Goal: Transaction & Acquisition: Purchase product/service

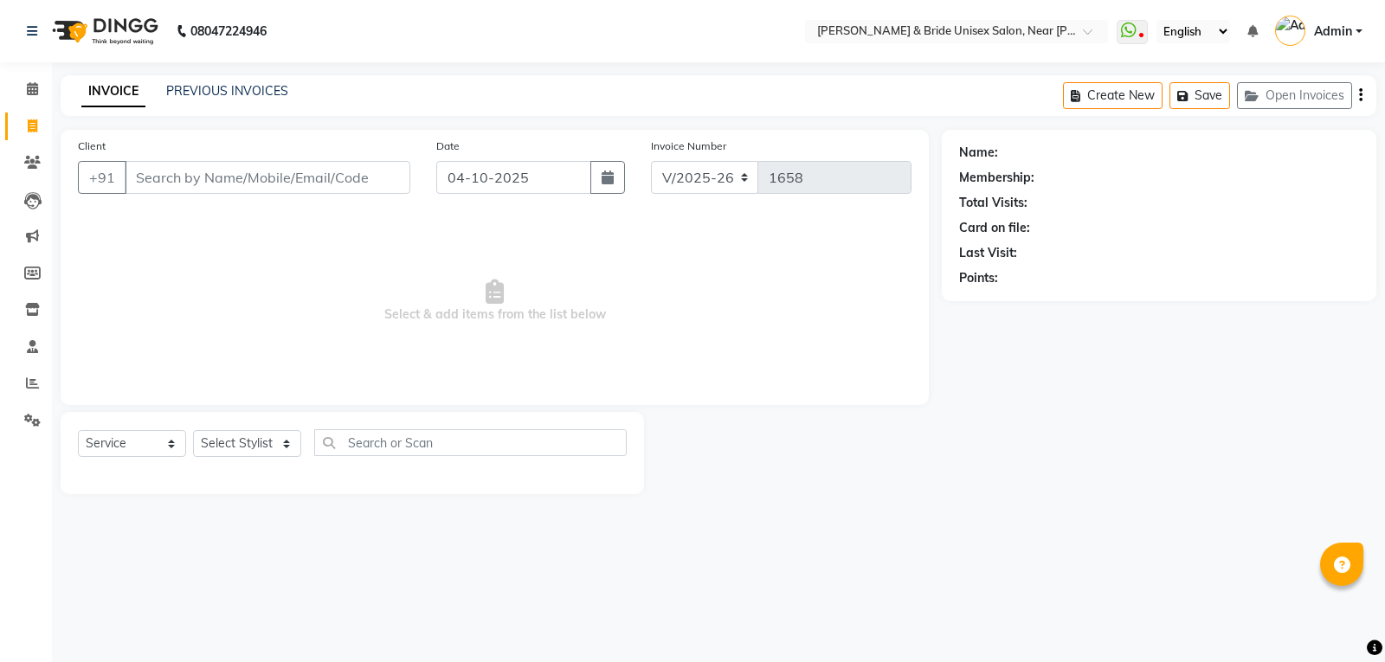
select select "4118"
select select "service"
click at [261, 181] on input "Client" at bounding box center [268, 177] width 286 height 33
click at [179, 175] on input "Client" at bounding box center [268, 177] width 286 height 33
type input "9"
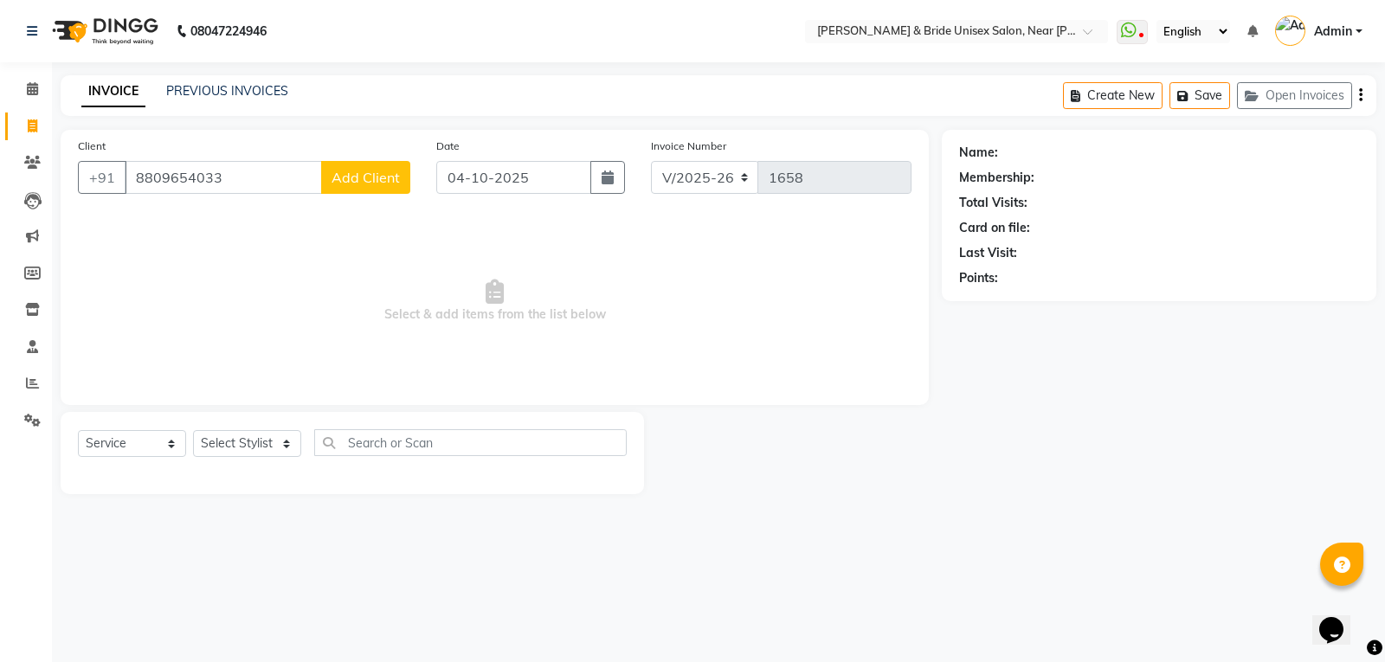
type input "8809654033"
click at [379, 175] on span "Add Client" at bounding box center [366, 177] width 68 height 17
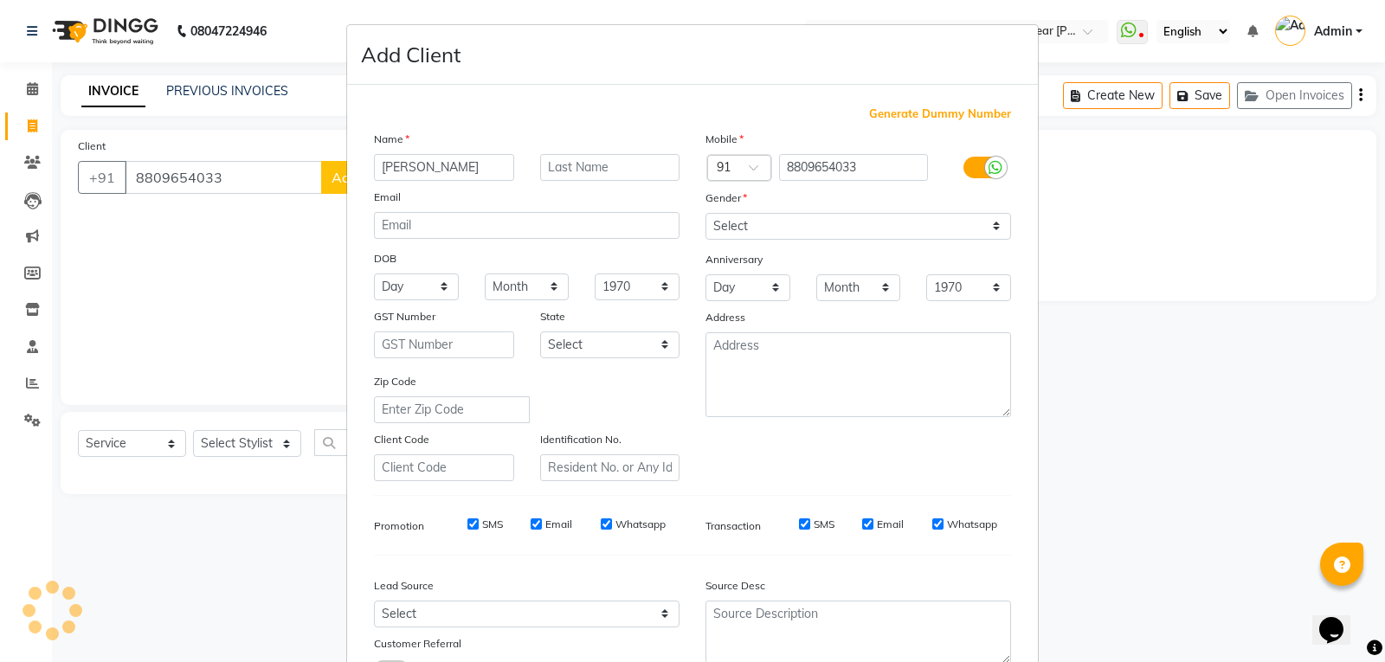
type input "[PERSON_NAME]"
click at [738, 230] on select "Select [DEMOGRAPHIC_DATA] [DEMOGRAPHIC_DATA] Other Prefer Not To Say" at bounding box center [859, 226] width 306 height 27
select select "[DEMOGRAPHIC_DATA]"
click at [706, 213] on select "Select [DEMOGRAPHIC_DATA] [DEMOGRAPHIC_DATA] Other Prefer Not To Say" at bounding box center [859, 226] width 306 height 27
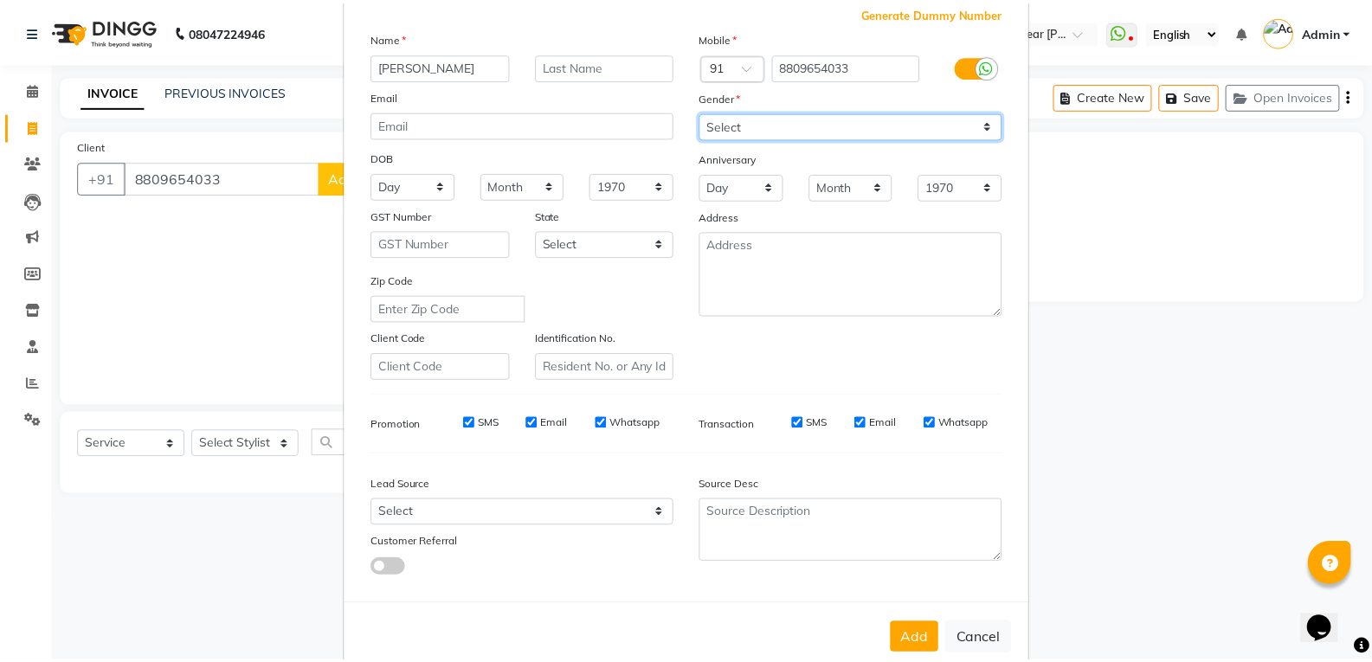
scroll to position [137, 0]
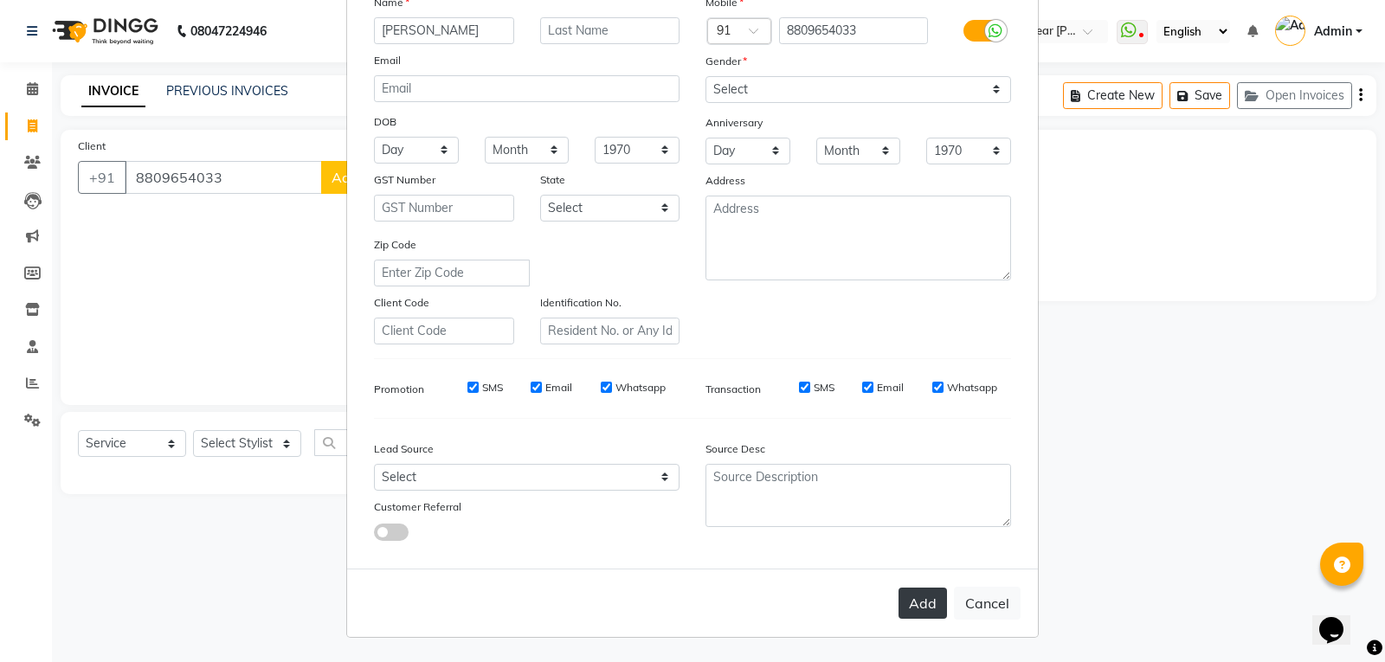
click at [918, 610] on button "Add" at bounding box center [923, 603] width 48 height 31
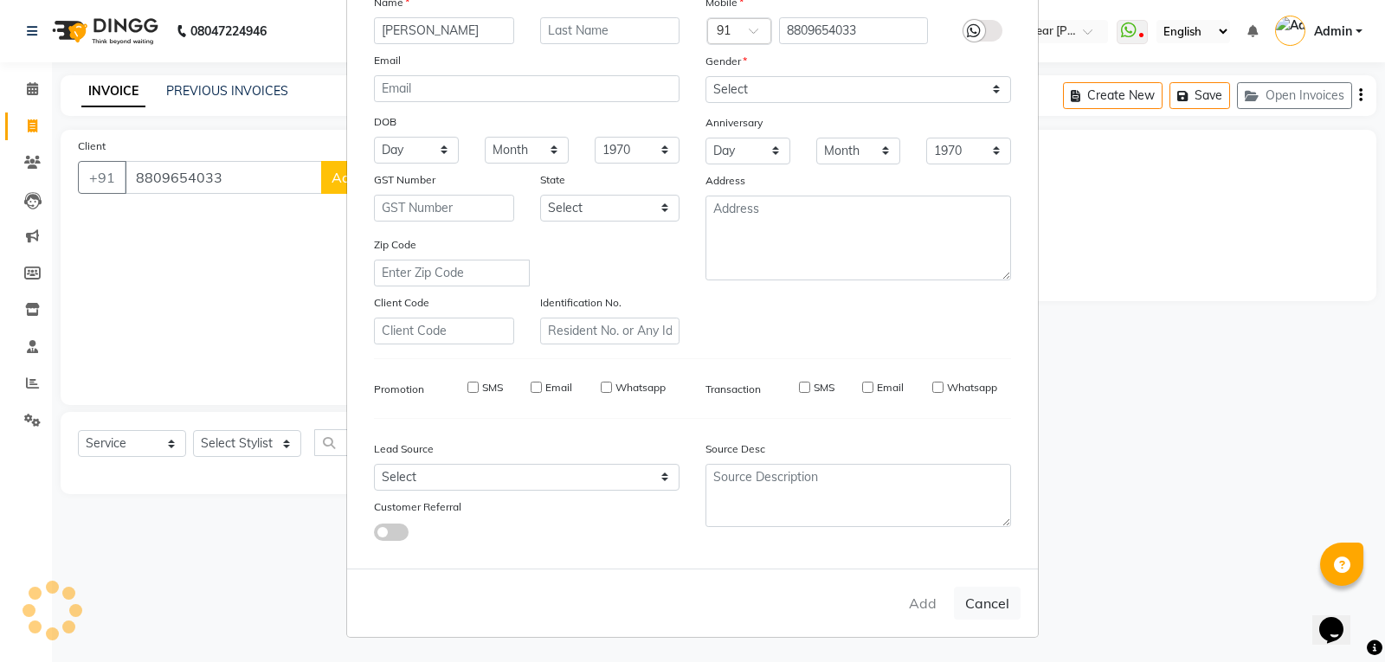
select select
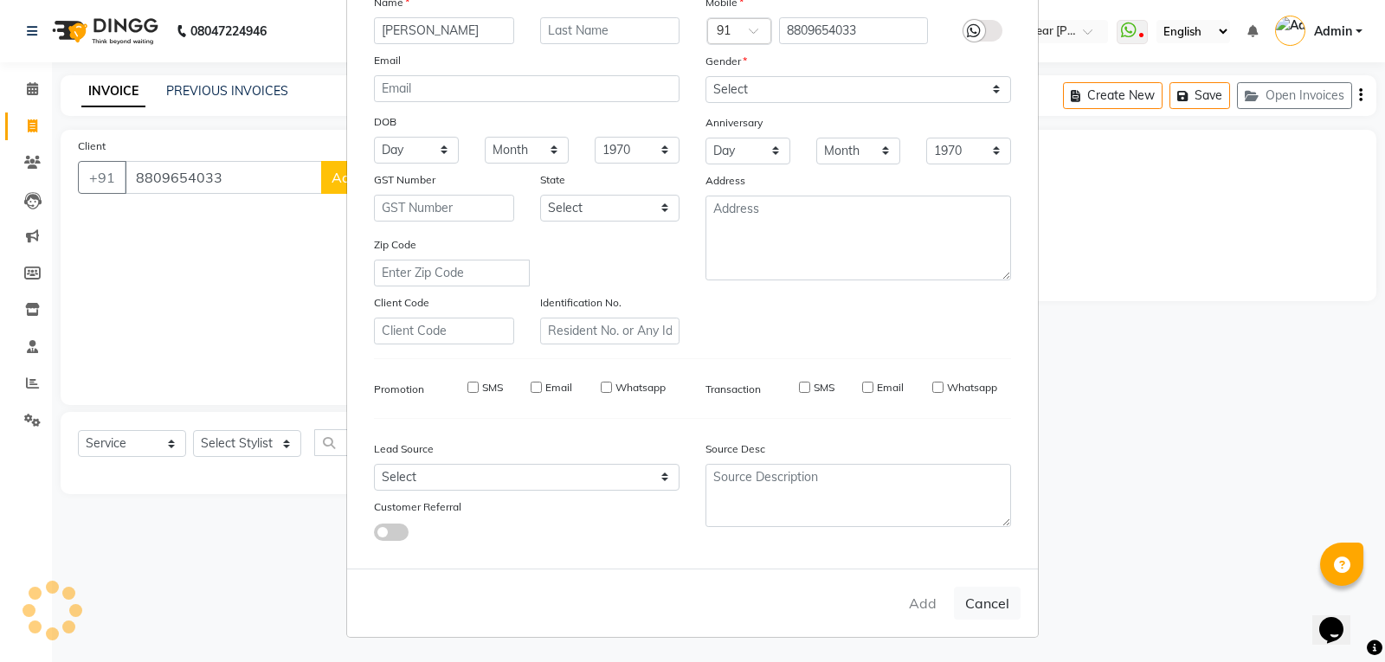
select select
checkbox input "false"
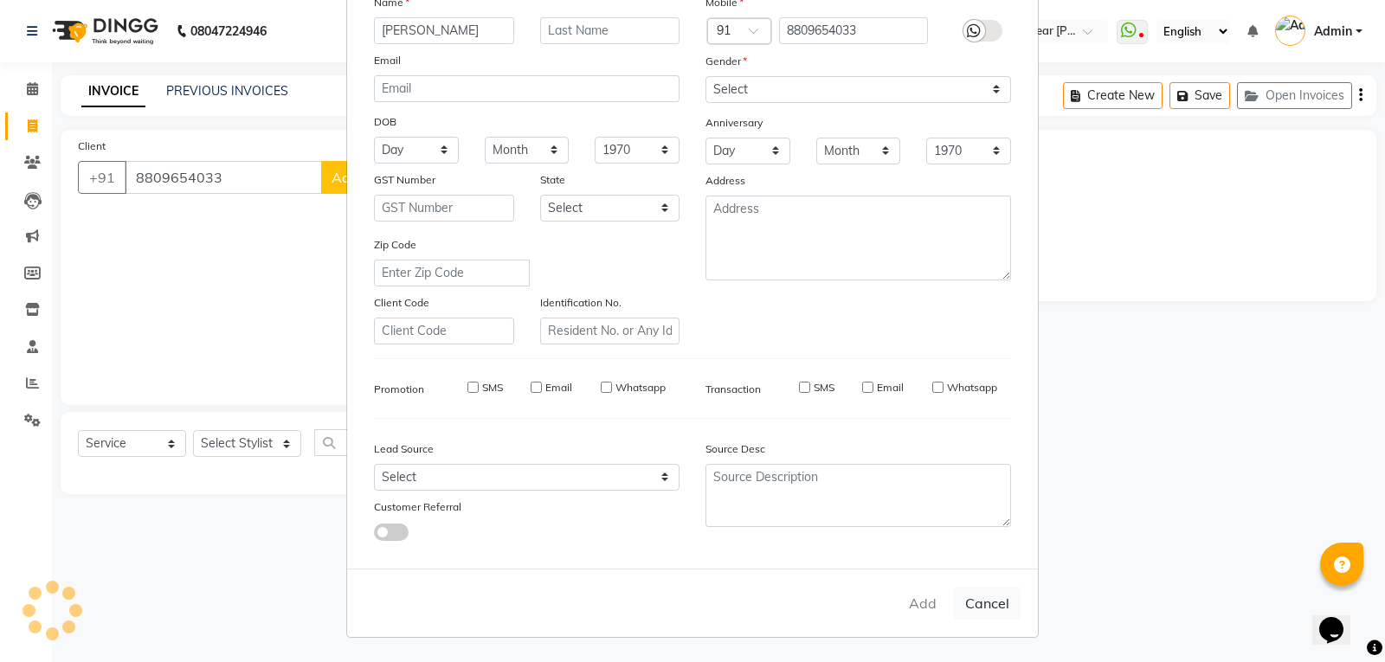
checkbox input "false"
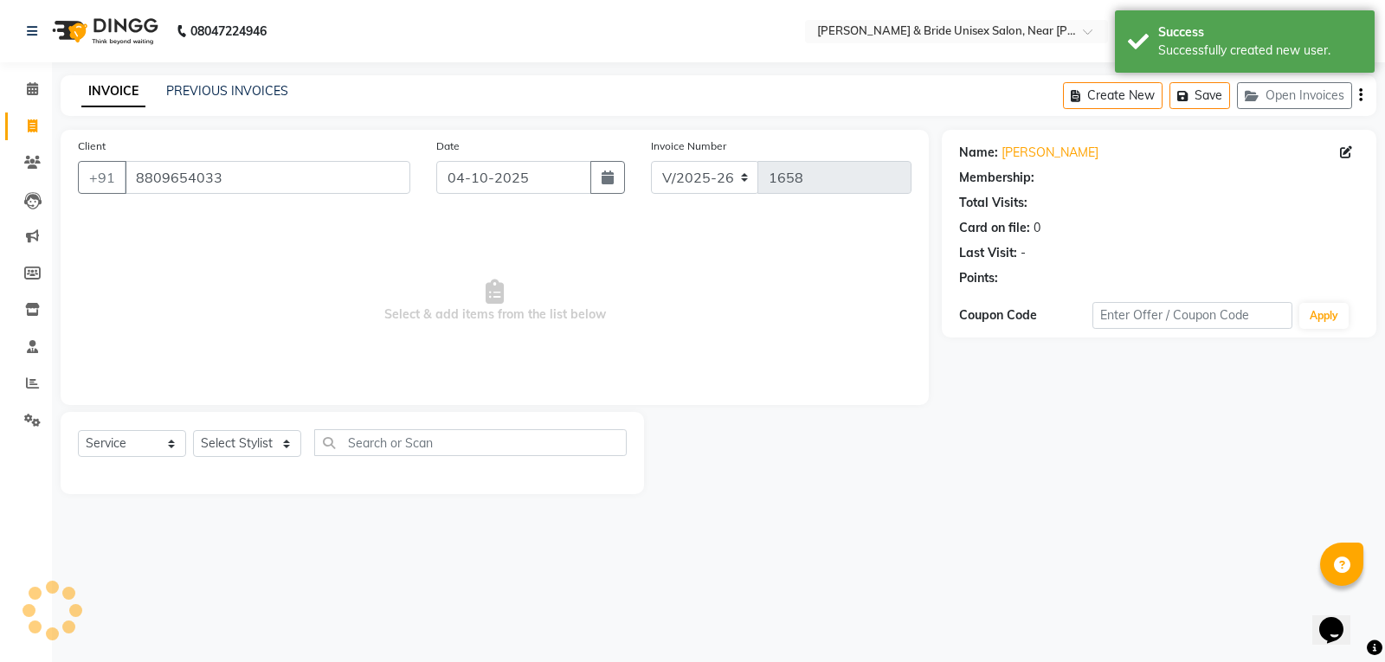
select select "1: Object"
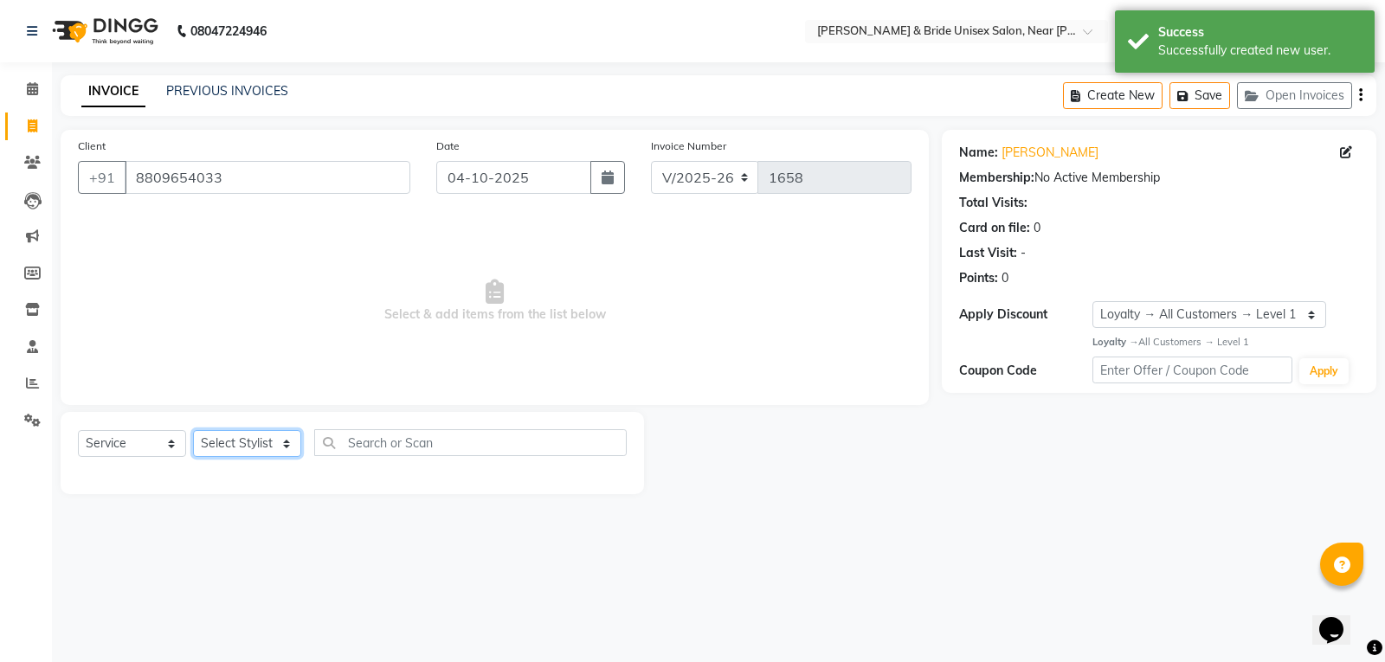
click at [235, 446] on select "Select Stylist chiku Front Desk guriya [PERSON_NAME][DATE] sunny [PERSON_NAME]" at bounding box center [247, 443] width 108 height 27
select select "85469"
click at [193, 430] on select "Select Stylist chiku Front Desk guriya [PERSON_NAME][DATE] sunny [PERSON_NAME]" at bounding box center [247, 443] width 108 height 27
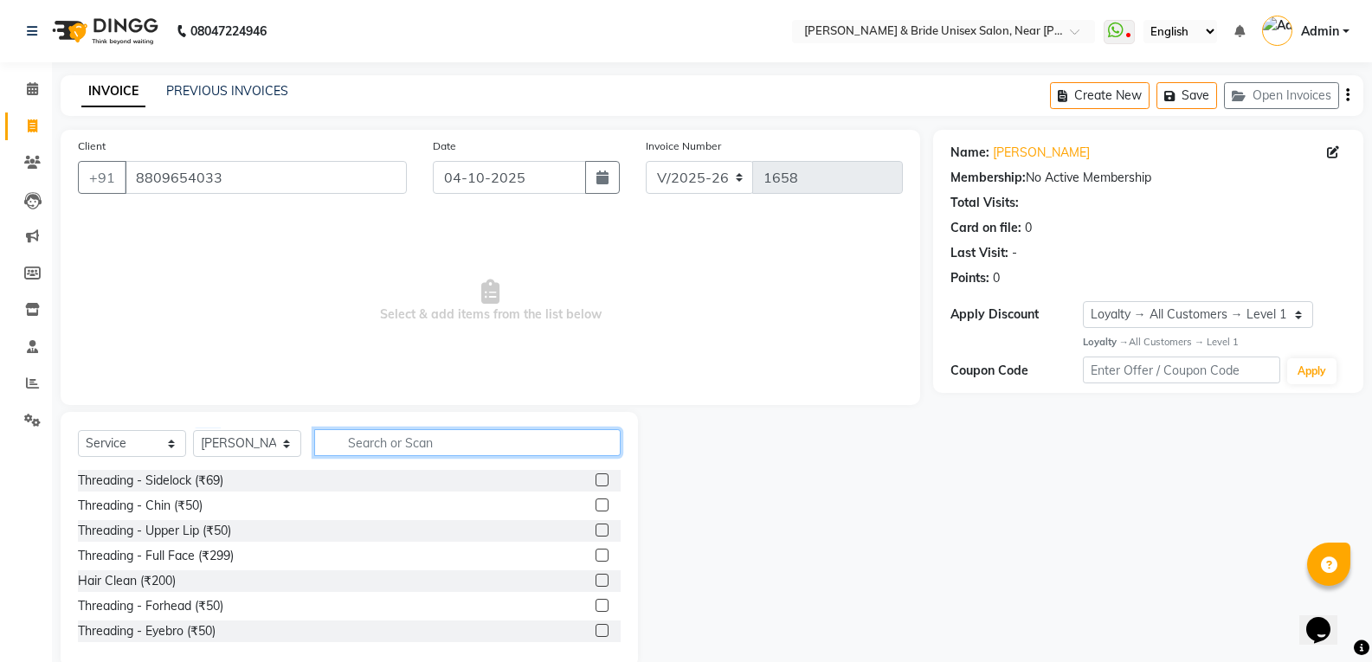
click at [426, 437] on input "text" at bounding box center [467, 442] width 306 height 27
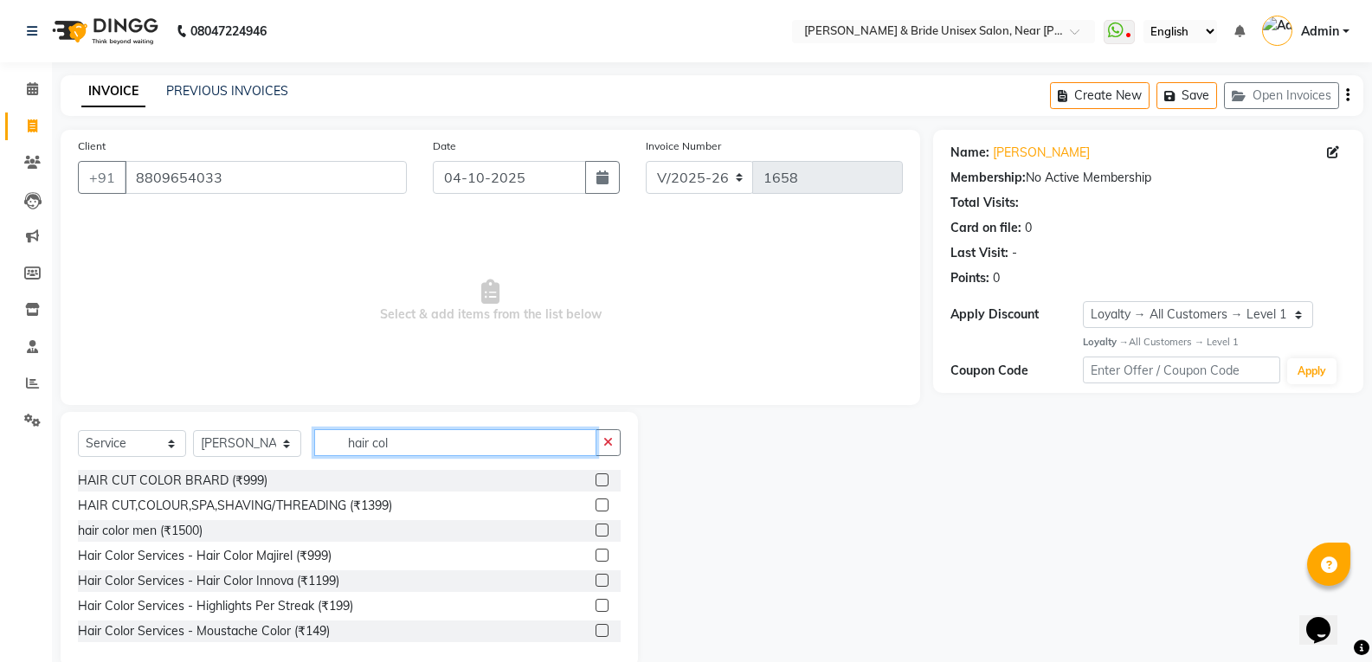
type input "hair col"
click at [171, 529] on div "hair color men (₹1500)" at bounding box center [140, 531] width 125 height 18
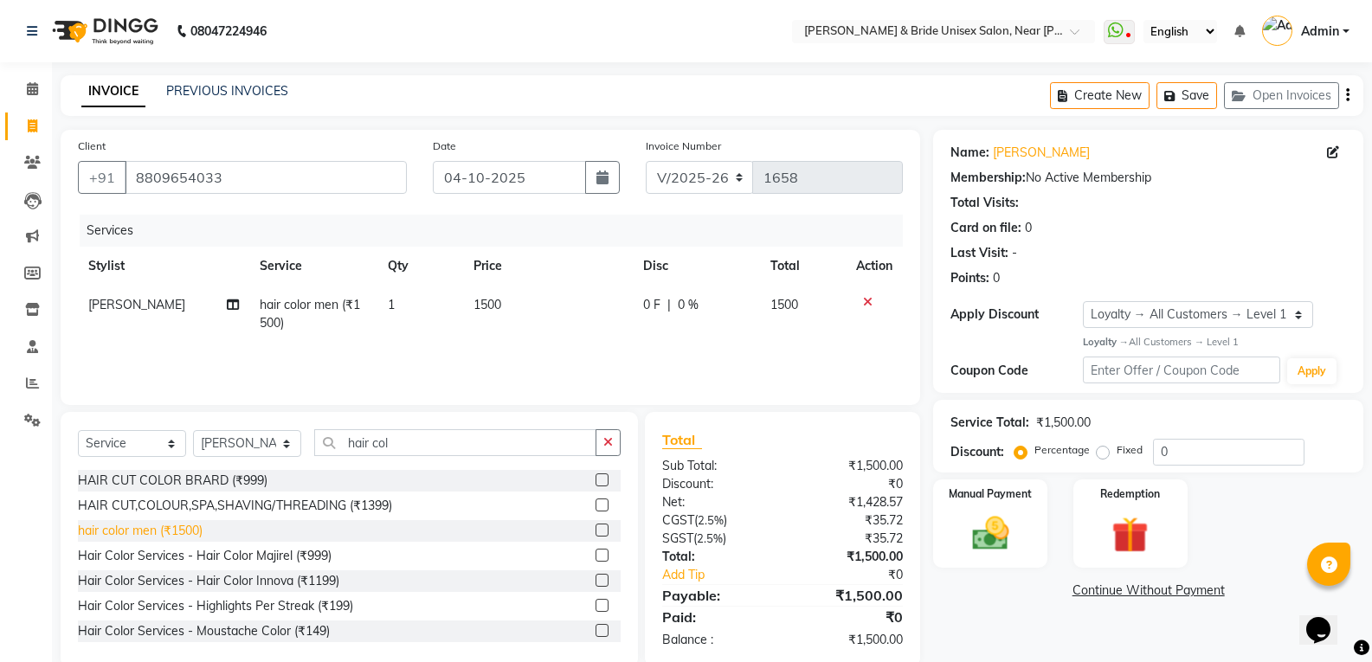
click at [161, 526] on div "hair color men (₹1500)" at bounding box center [140, 531] width 125 height 18
checkbox input "false"
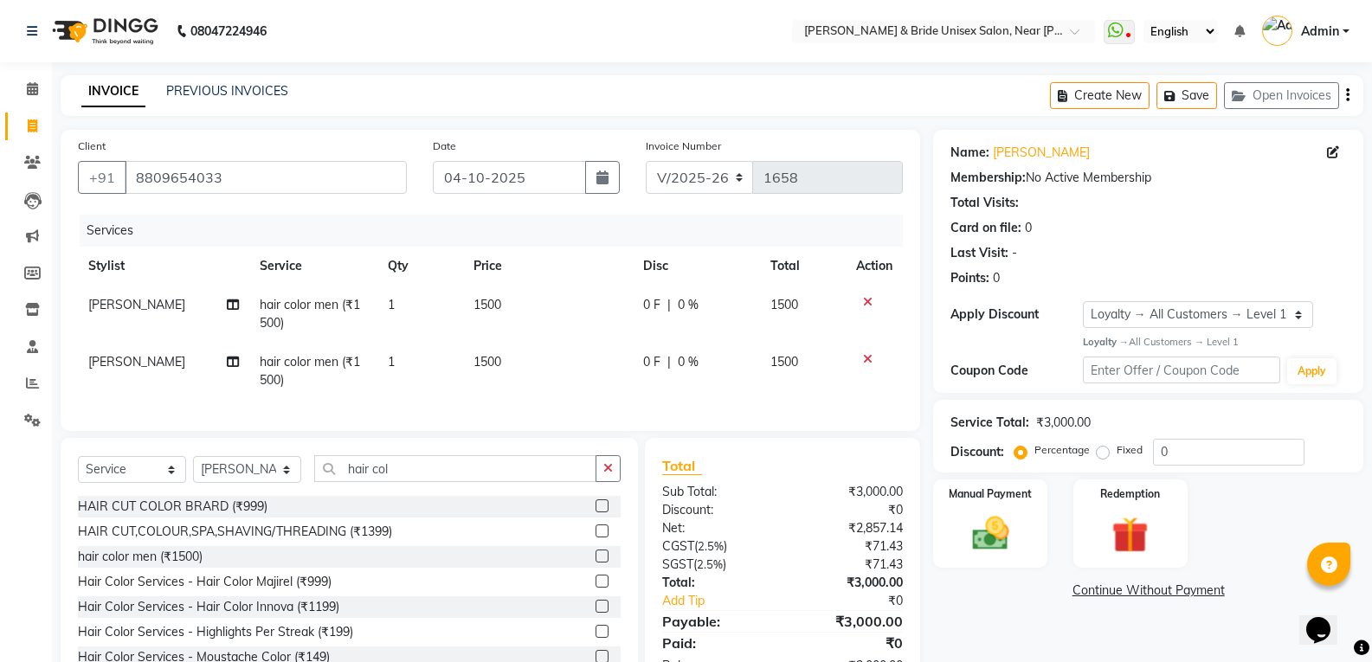
click at [869, 300] on icon at bounding box center [868, 302] width 10 height 12
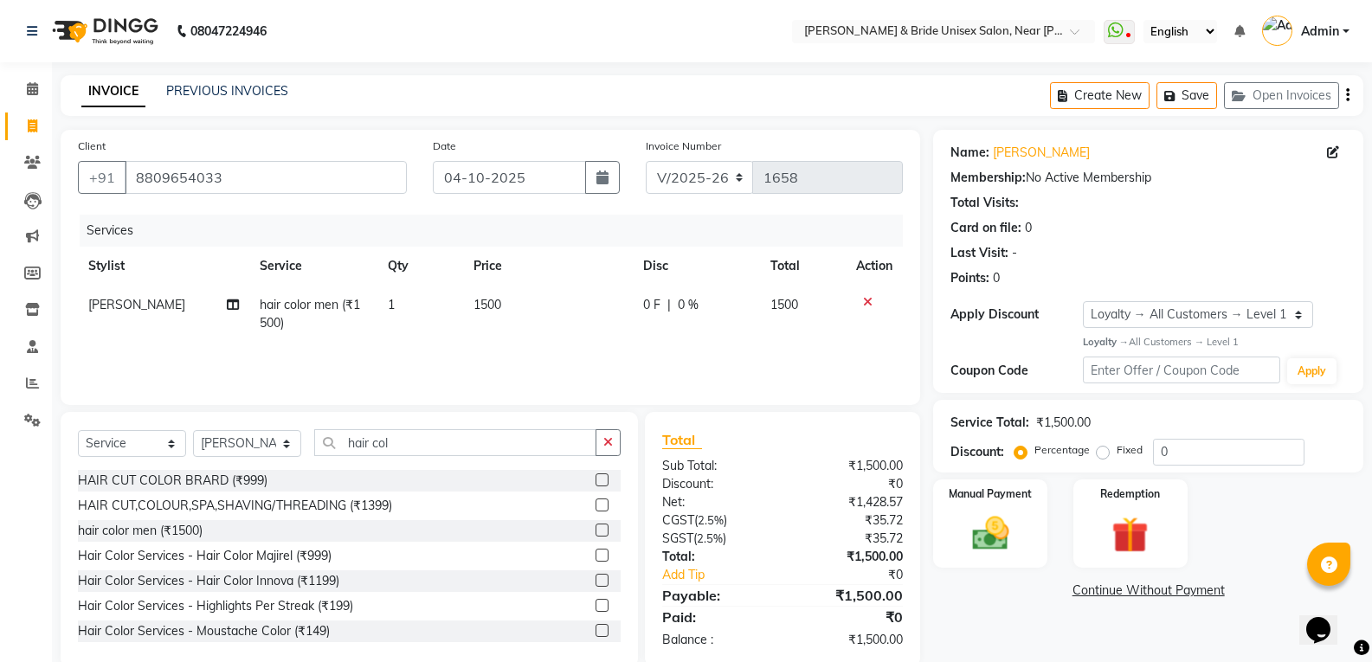
click at [545, 288] on td "1500" at bounding box center [548, 314] width 170 height 57
select select "85469"
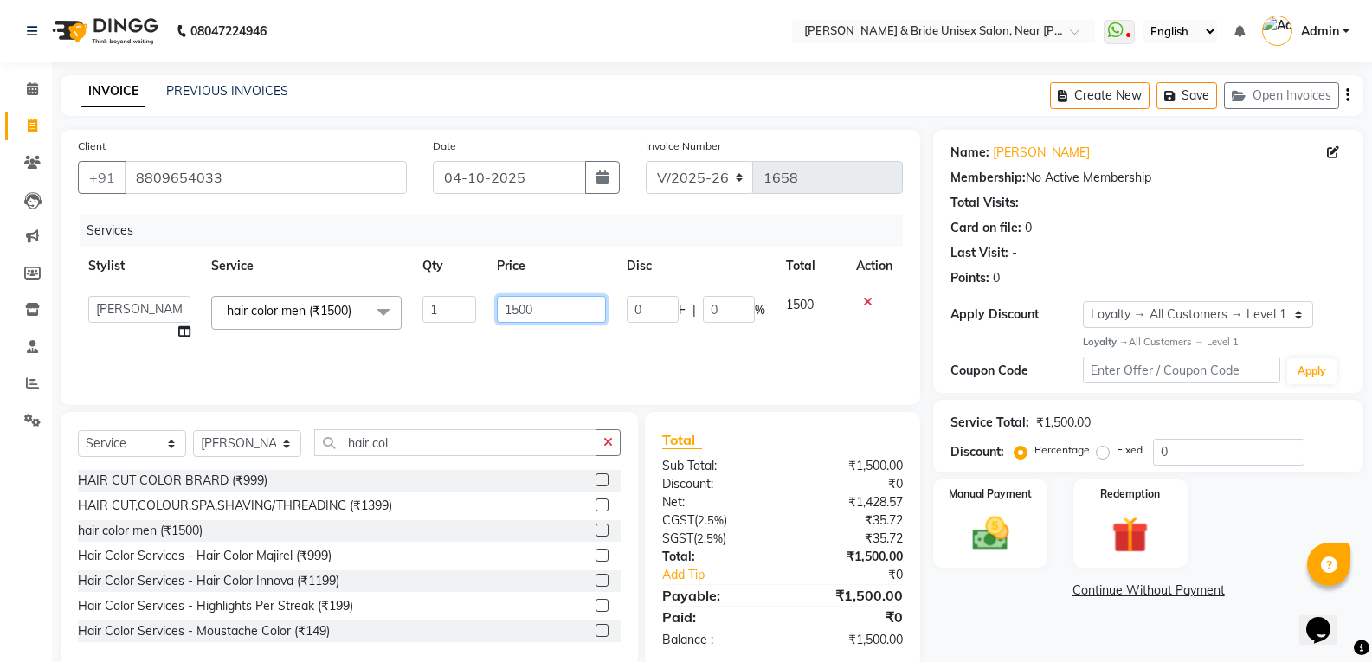
drag, startPoint x: 545, startPoint y: 288, endPoint x: 553, endPoint y: 308, distance: 21.7
click at [553, 308] on td "1500" at bounding box center [551, 319] width 129 height 66
type input "1000"
drag, startPoint x: 567, startPoint y: 433, endPoint x: 592, endPoint y: 442, distance: 26.9
click at [567, 434] on input "hair col" at bounding box center [455, 442] width 282 height 27
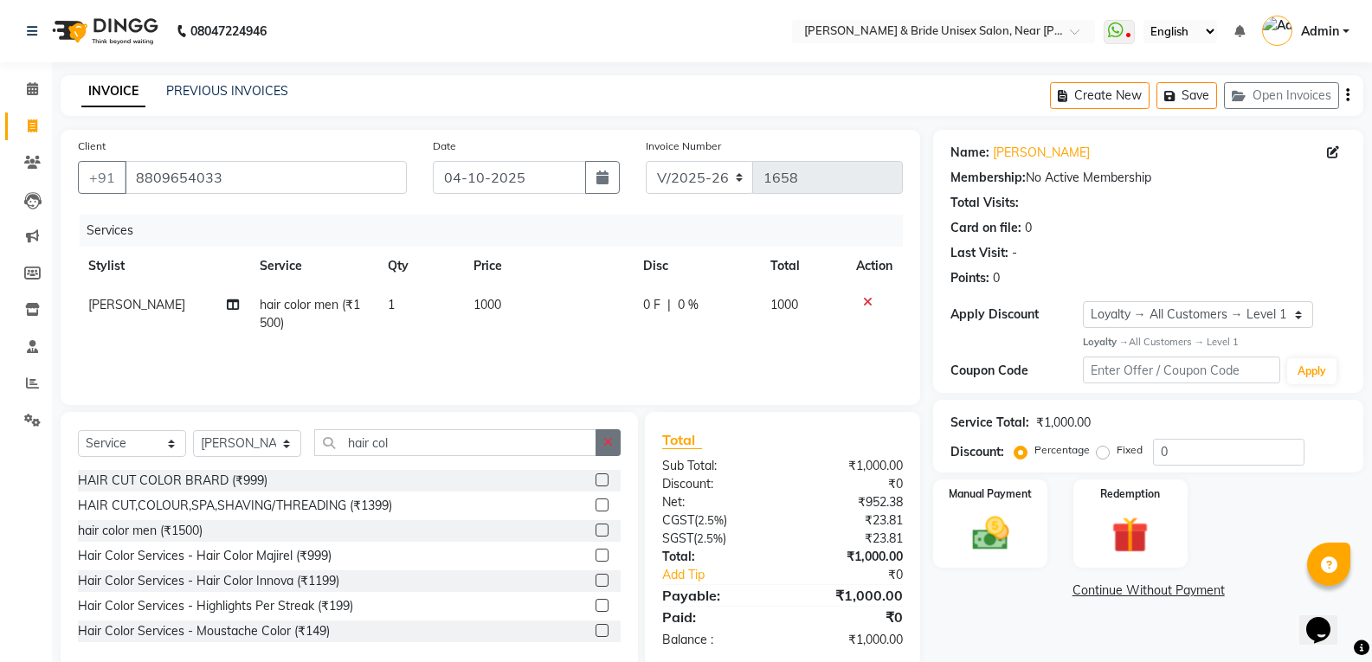
click at [619, 442] on button "button" at bounding box center [608, 442] width 25 height 27
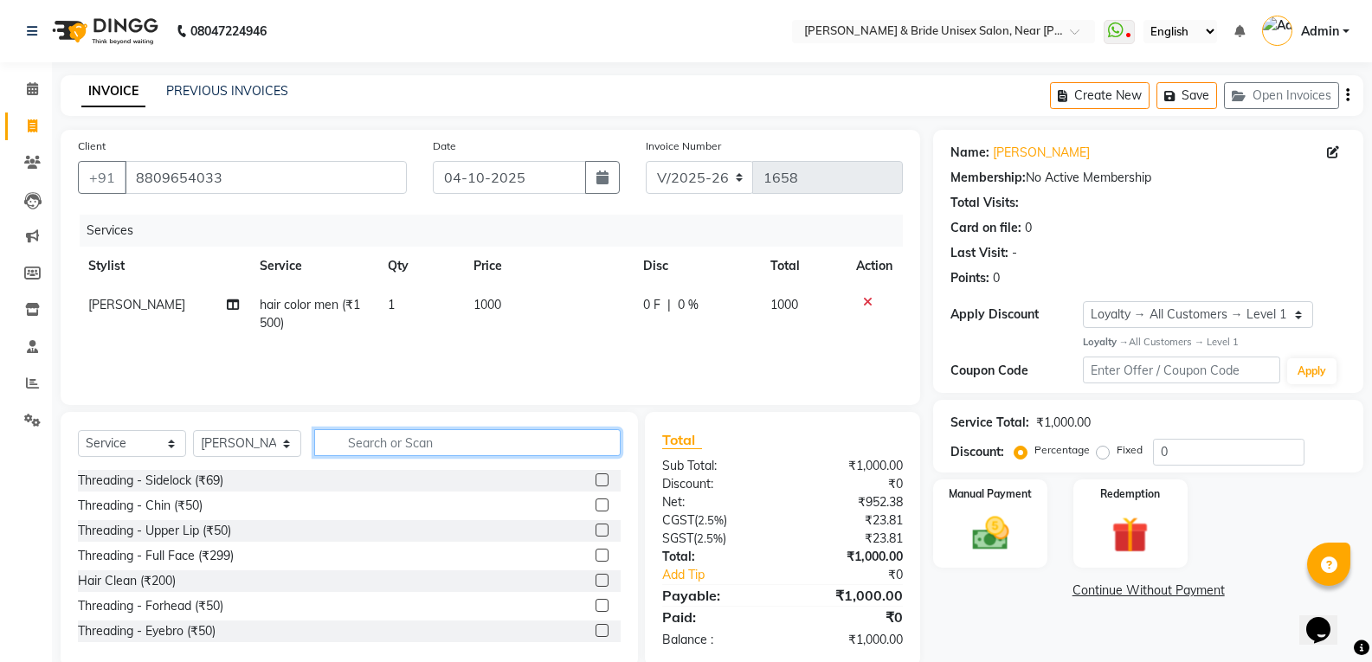
click at [569, 443] on input "text" at bounding box center [467, 442] width 306 height 27
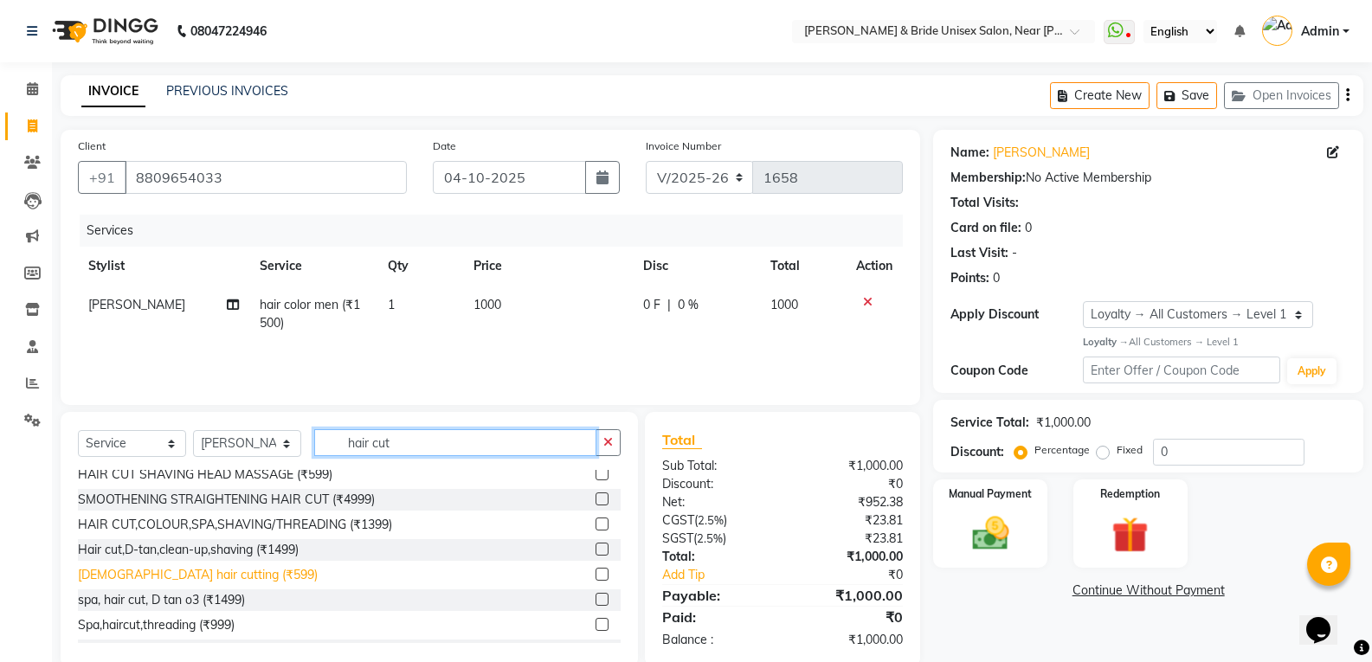
scroll to position [173, 0]
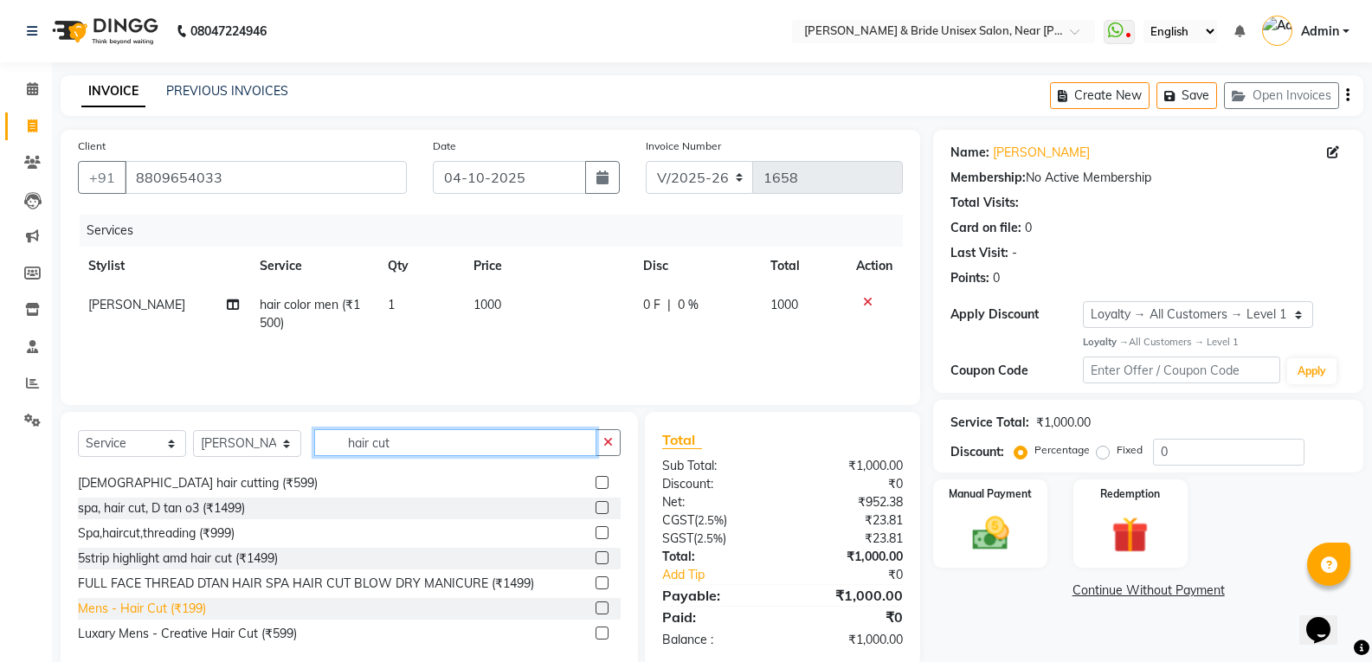
type input "hair cut"
click at [164, 609] on div "Mens - Hair Cut (₹199)" at bounding box center [142, 609] width 128 height 18
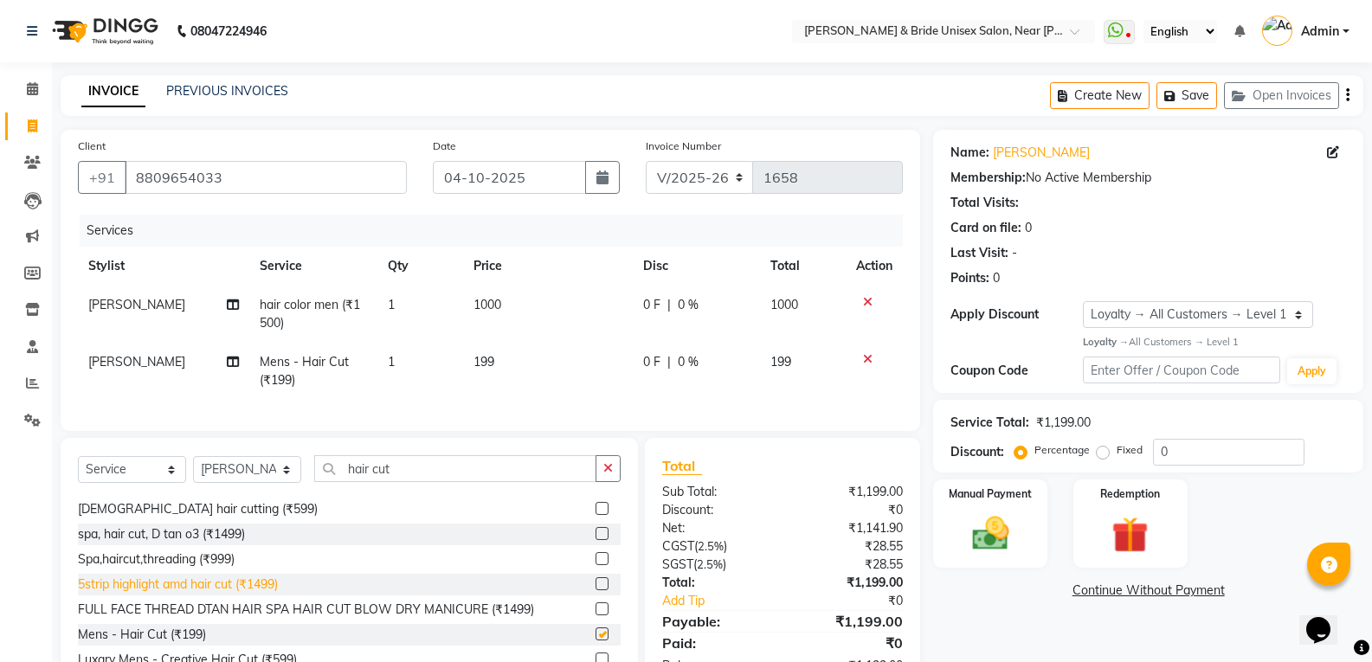
checkbox input "false"
click at [538, 472] on input "hair cut" at bounding box center [455, 468] width 282 height 27
drag, startPoint x: 613, startPoint y: 489, endPoint x: 590, endPoint y: 485, distance: 23.8
click at [612, 482] on button "button" at bounding box center [608, 468] width 25 height 27
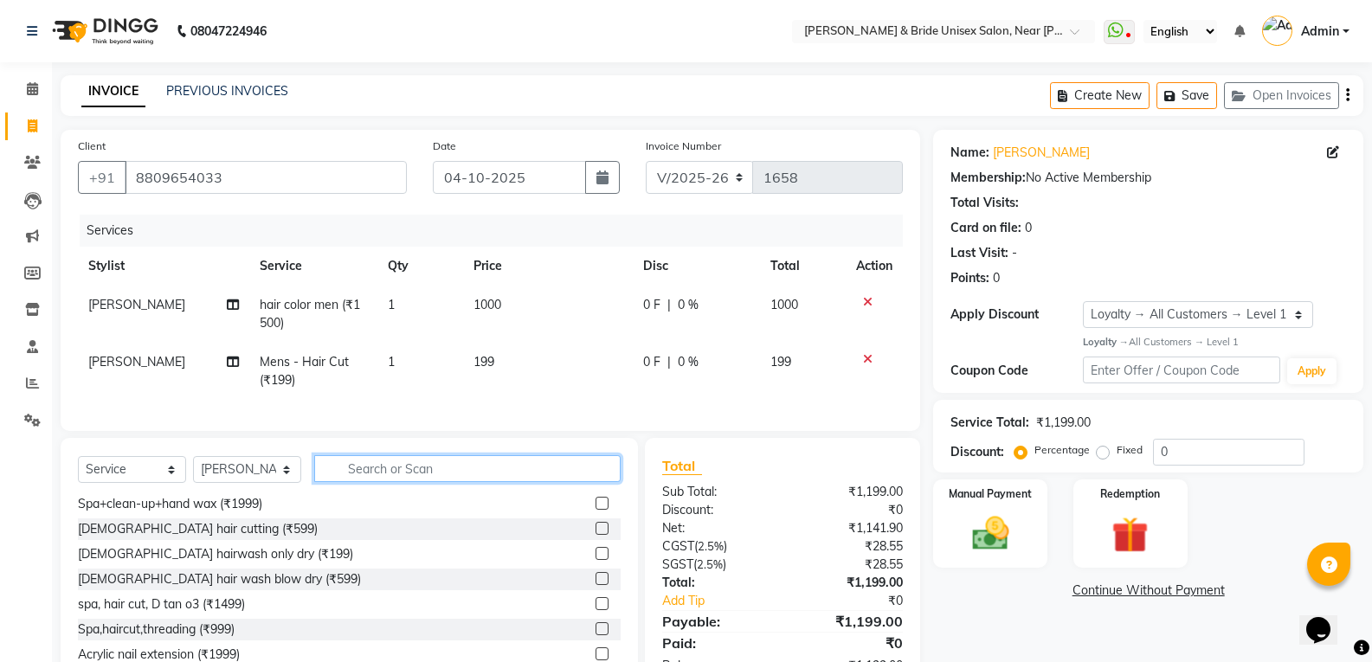
click at [590, 482] on input "text" at bounding box center [467, 468] width 306 height 27
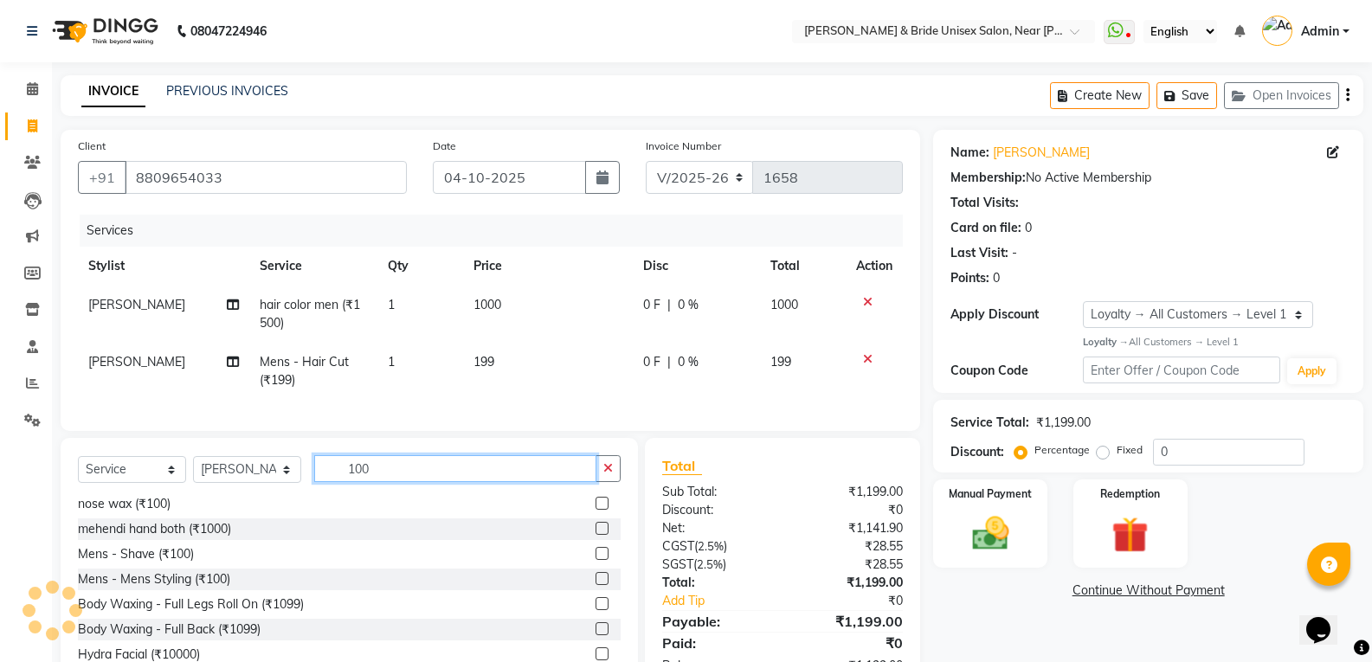
scroll to position [28, 0]
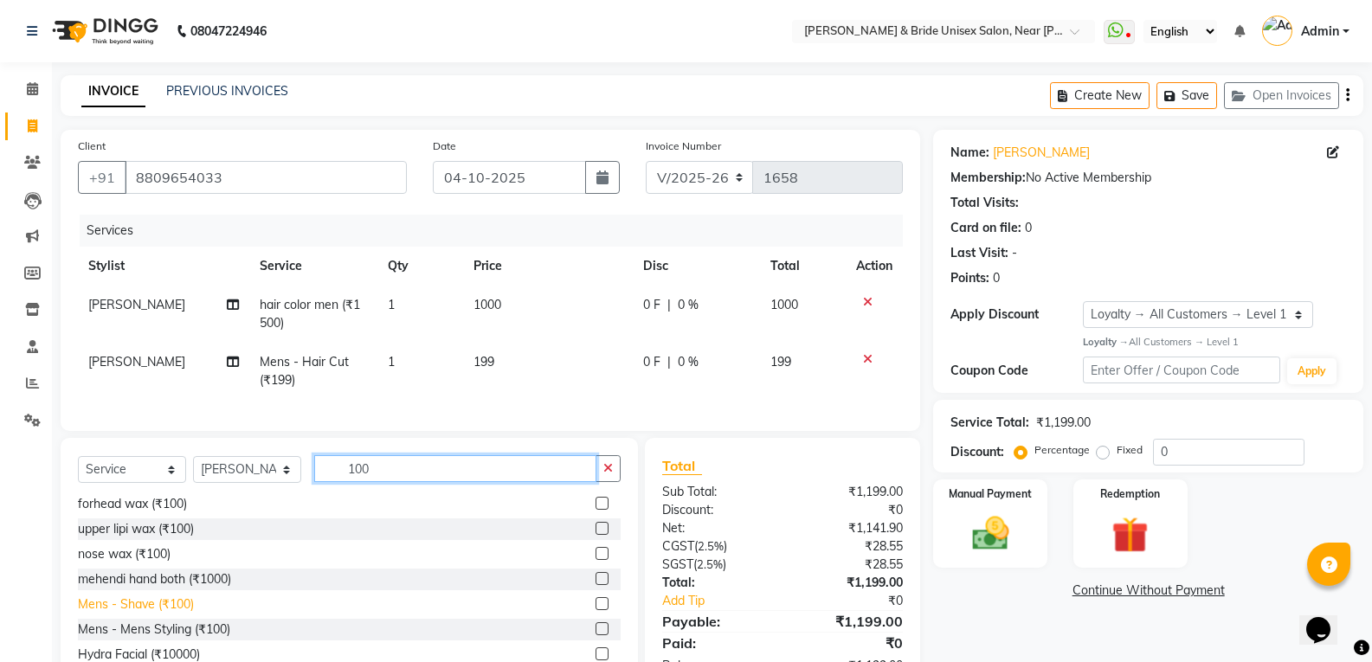
type input "100"
click at [164, 609] on div "Mens - Shave (₹100)" at bounding box center [136, 605] width 116 height 18
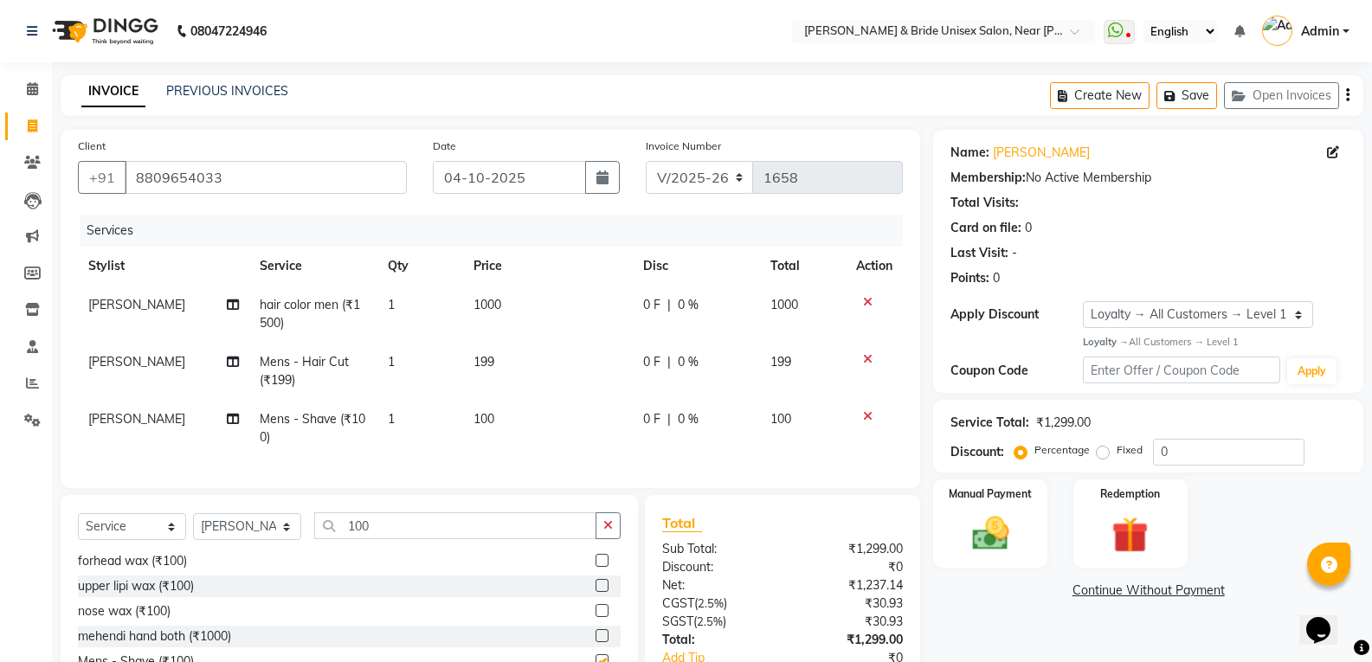
checkbox input "false"
click at [517, 352] on td "199" at bounding box center [548, 371] width 170 height 57
select select "85469"
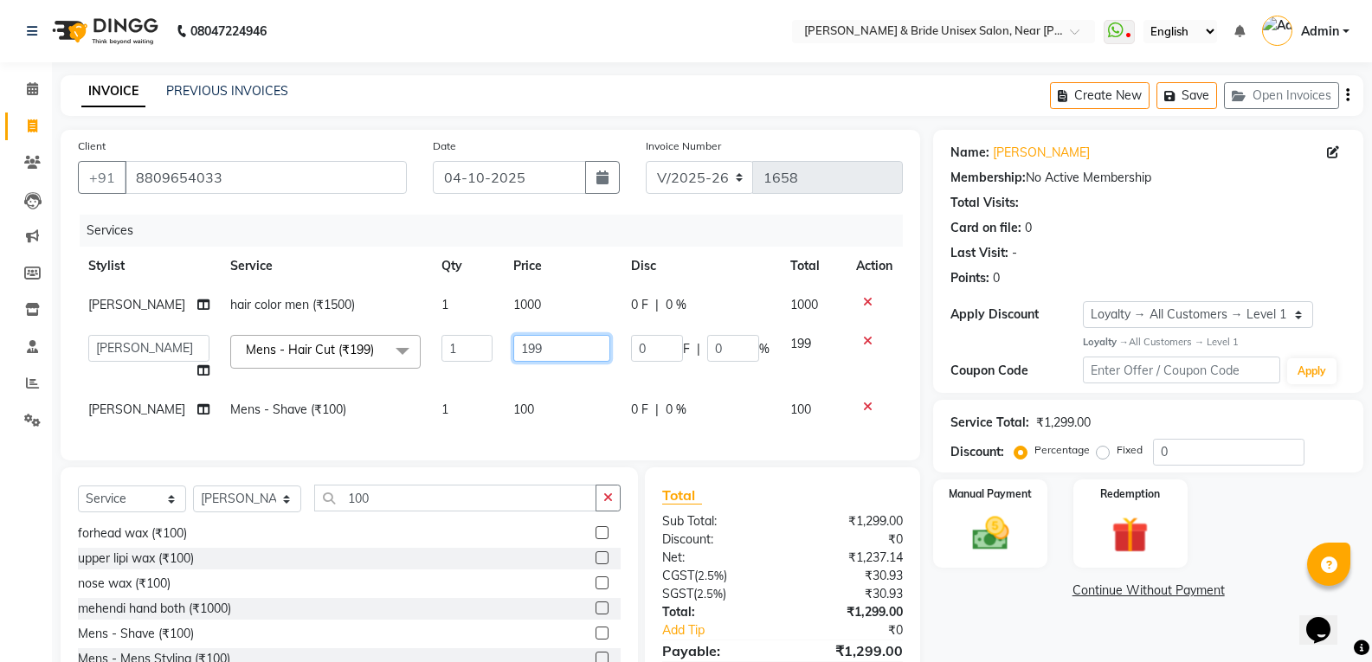
click at [546, 351] on input "199" at bounding box center [561, 348] width 97 height 27
type input "1"
type input "250"
click at [530, 514] on div "Select Service Product Membership Package Voucher Prepaid Gift Card Select Styl…" at bounding box center [349, 594] width 577 height 255
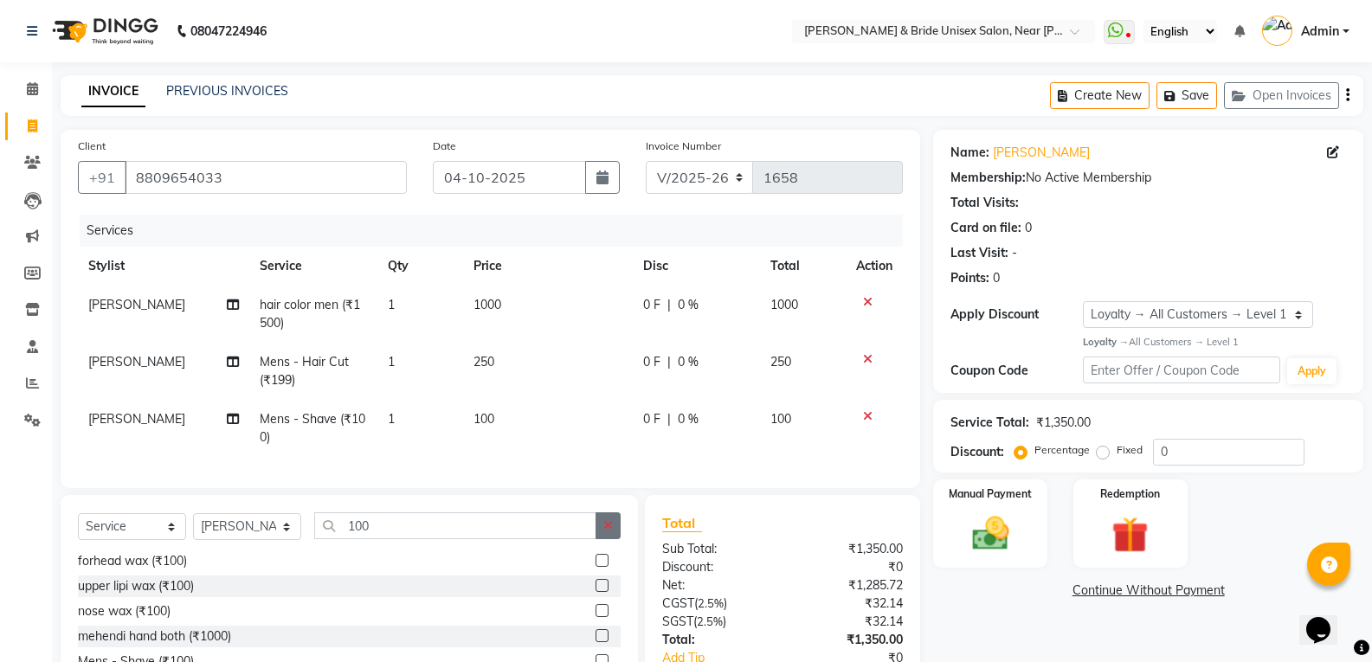
click at [611, 532] on icon "button" at bounding box center [608, 525] width 10 height 12
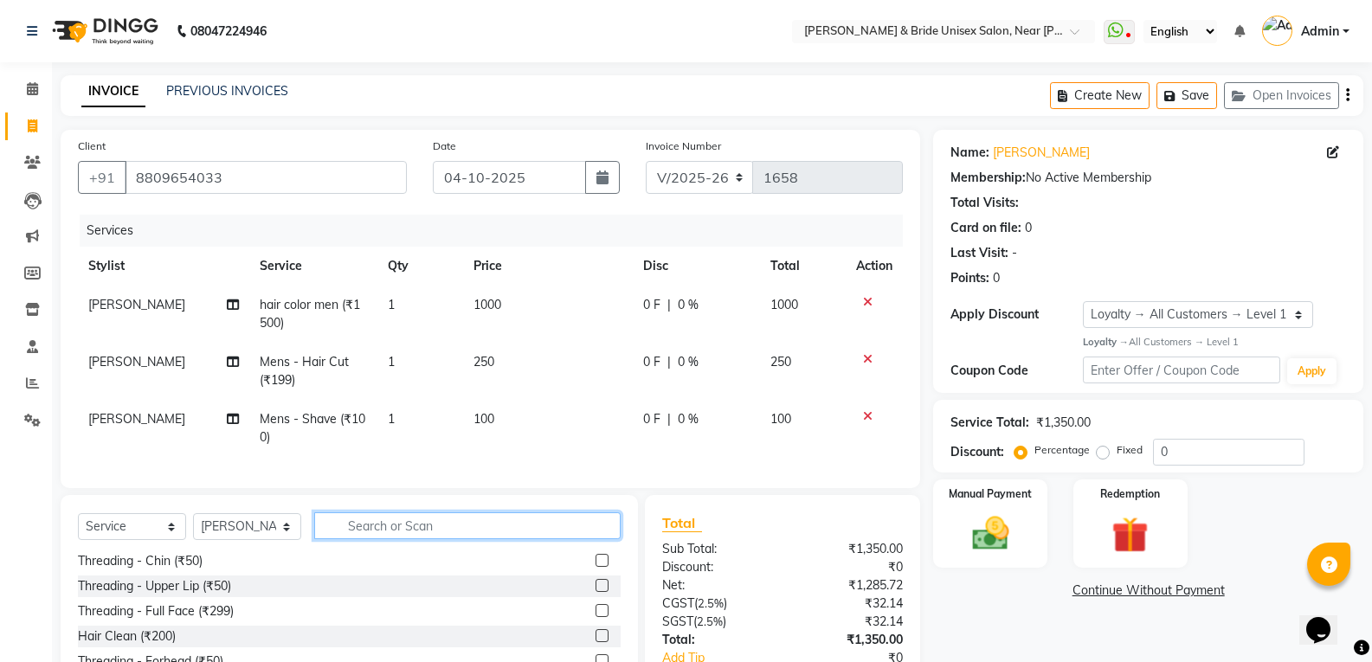
scroll to position [429, 0]
click at [561, 538] on input "text" at bounding box center [467, 525] width 306 height 27
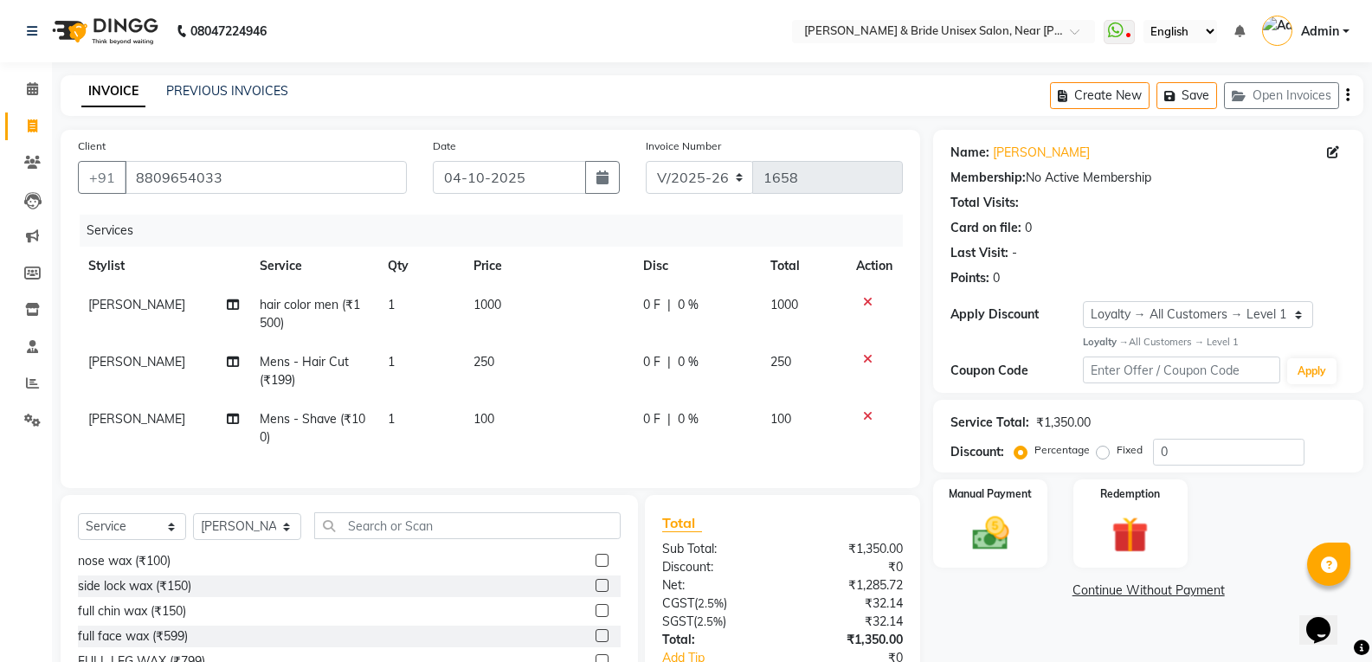
click at [515, 306] on td "1000" at bounding box center [548, 314] width 170 height 57
select select "85469"
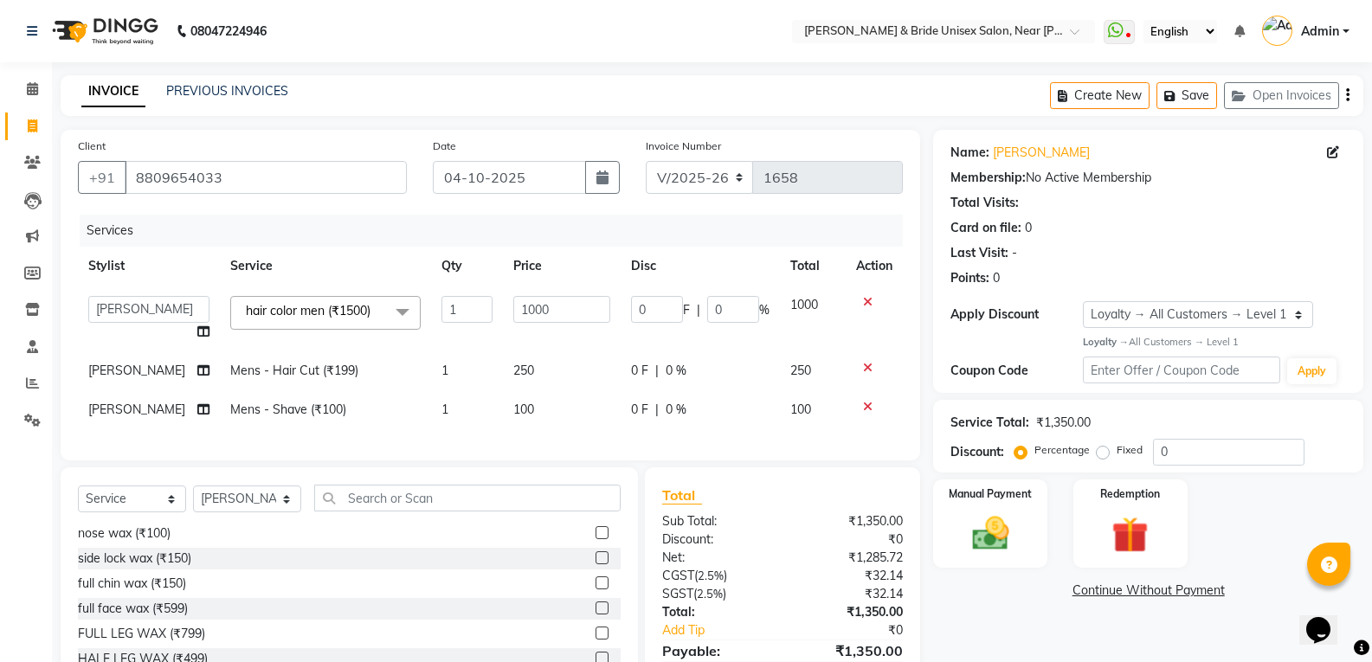
click at [536, 367] on td "250" at bounding box center [562, 370] width 118 height 39
select select "85469"
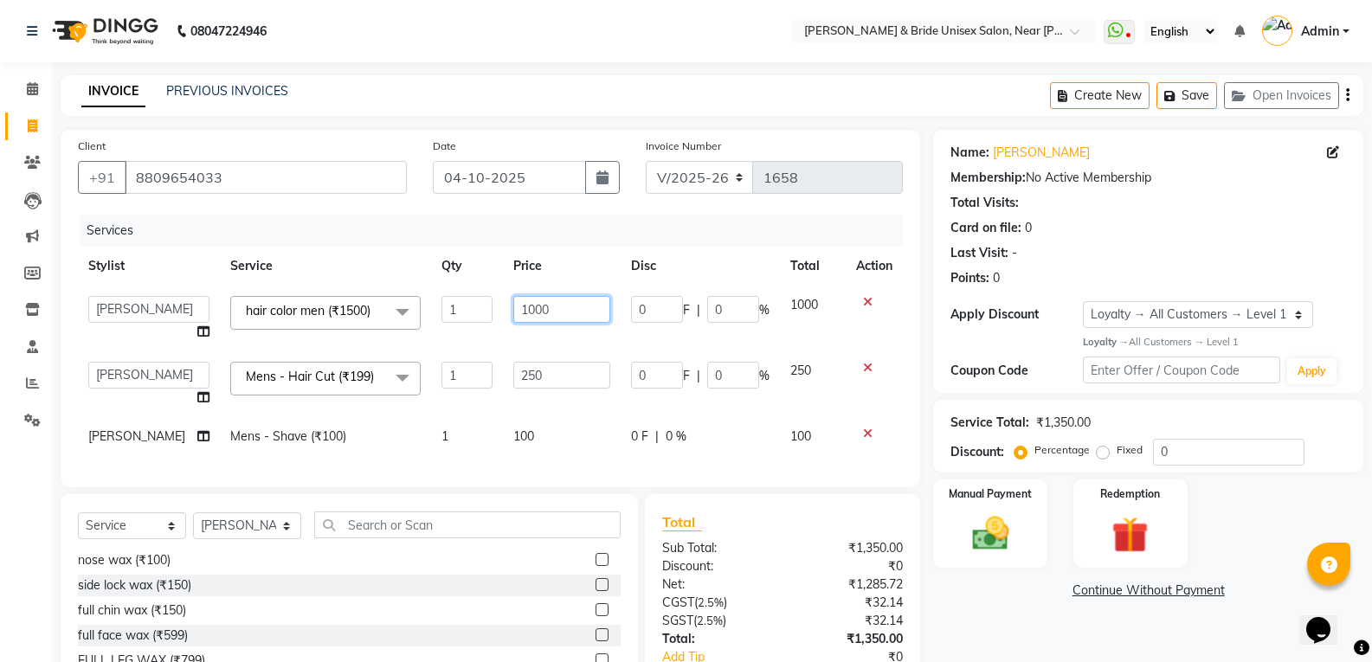
click at [558, 308] on input "1000" at bounding box center [561, 309] width 97 height 27
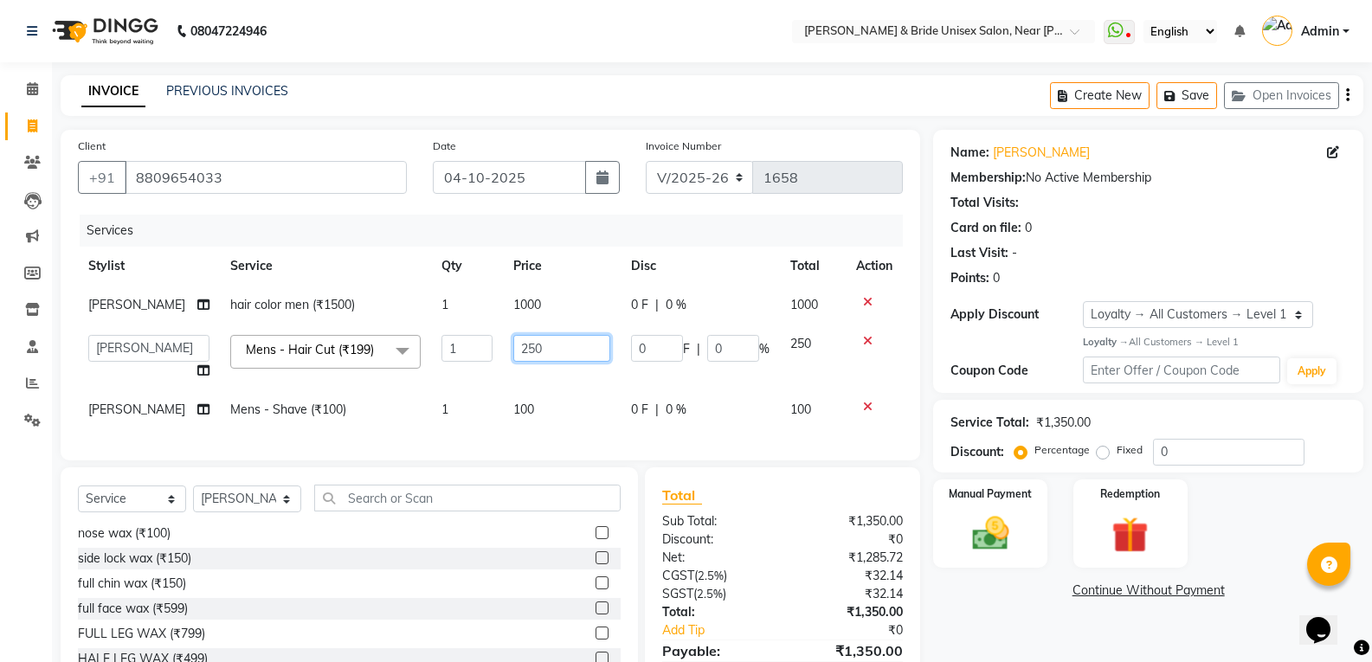
click at [548, 379] on td "250" at bounding box center [562, 358] width 118 height 66
click at [566, 302] on td "1000" at bounding box center [562, 305] width 118 height 39
select select "85469"
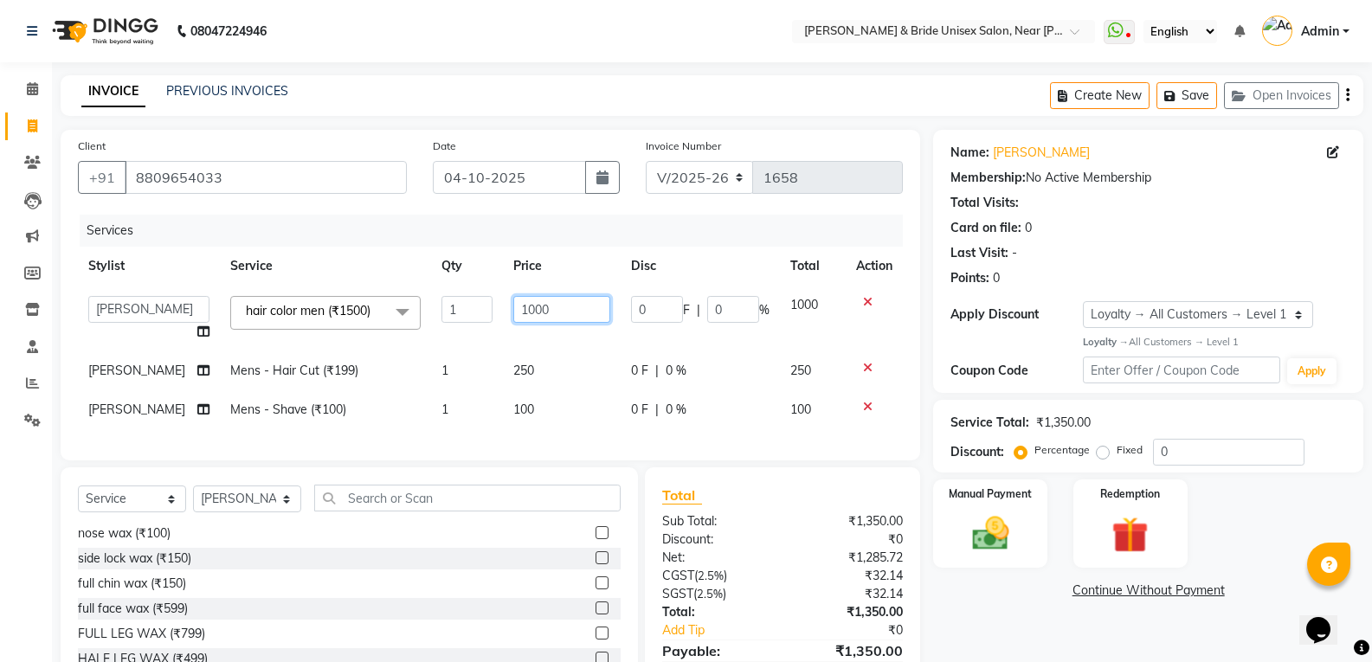
click at [566, 302] on input "1000" at bounding box center [561, 309] width 97 height 27
click at [535, 510] on div "Select Service Product Membership Package Voucher Prepaid Gift Card Select Styl…" at bounding box center [349, 594] width 577 height 255
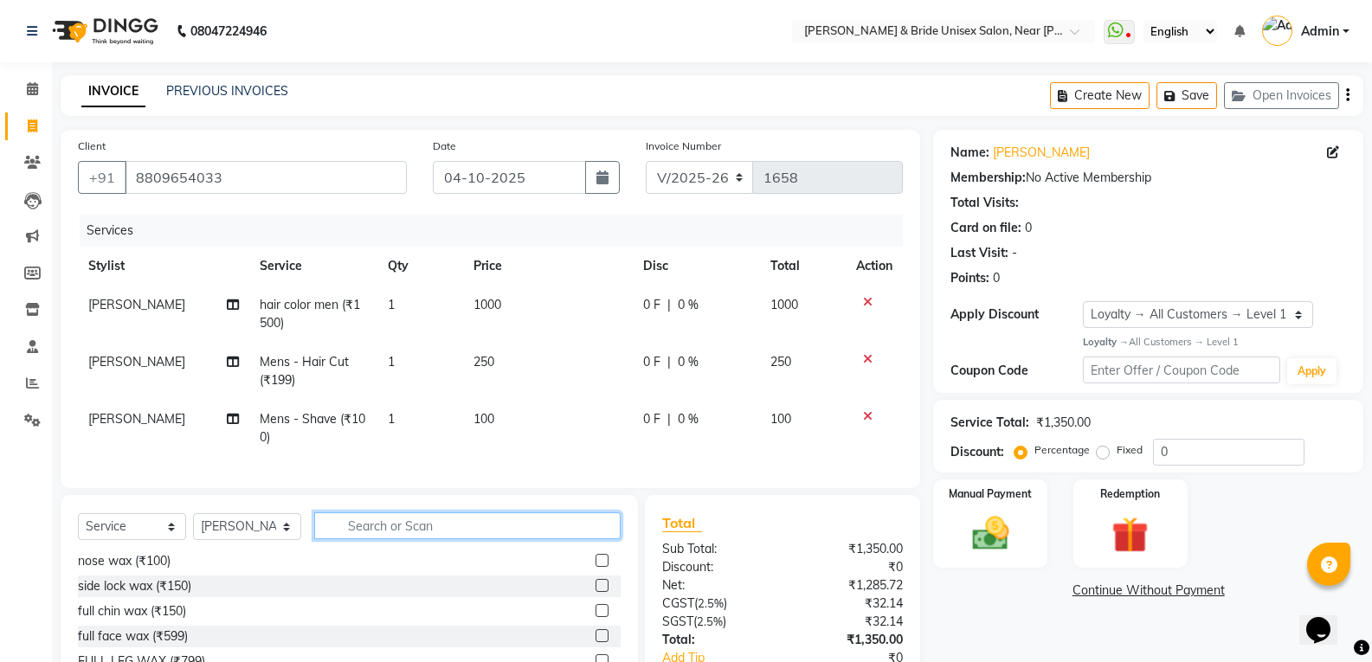
click at [539, 539] on input "text" at bounding box center [467, 525] width 306 height 27
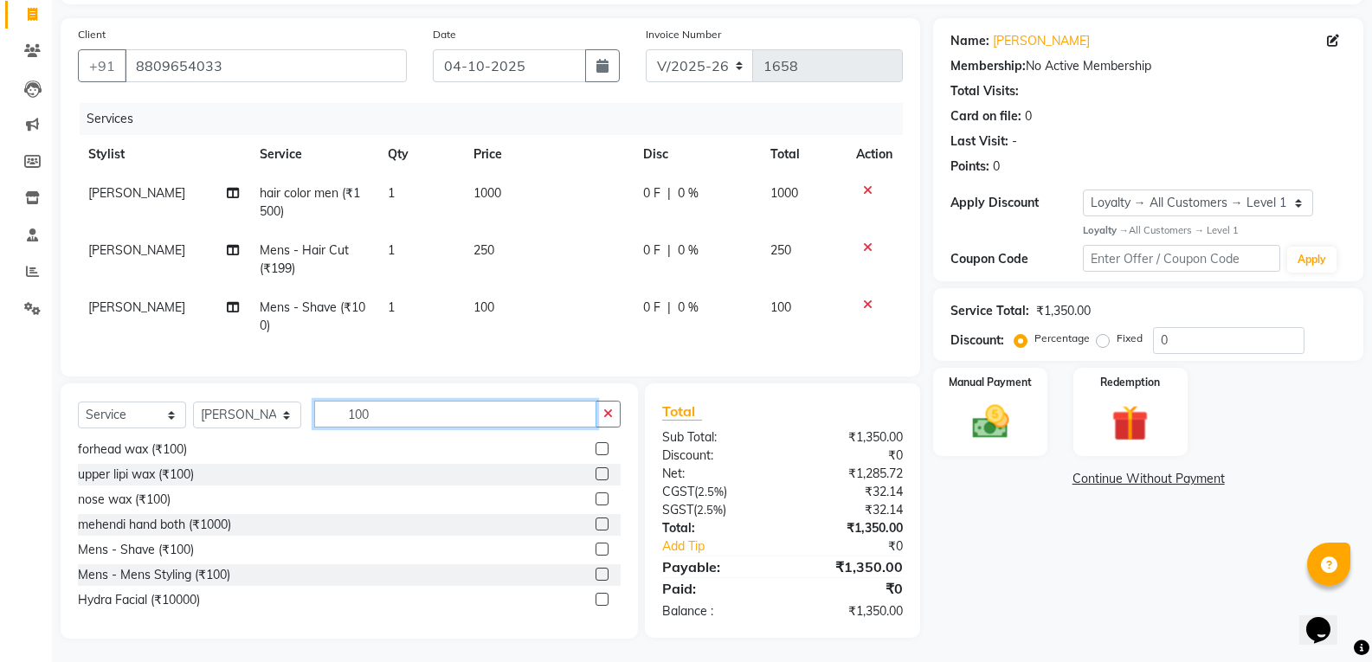
scroll to position [127, 0]
drag, startPoint x: 439, startPoint y: 413, endPoint x: 612, endPoint y: 416, distance: 173.2
click at [439, 412] on input "100" at bounding box center [455, 411] width 282 height 27
type input "100"
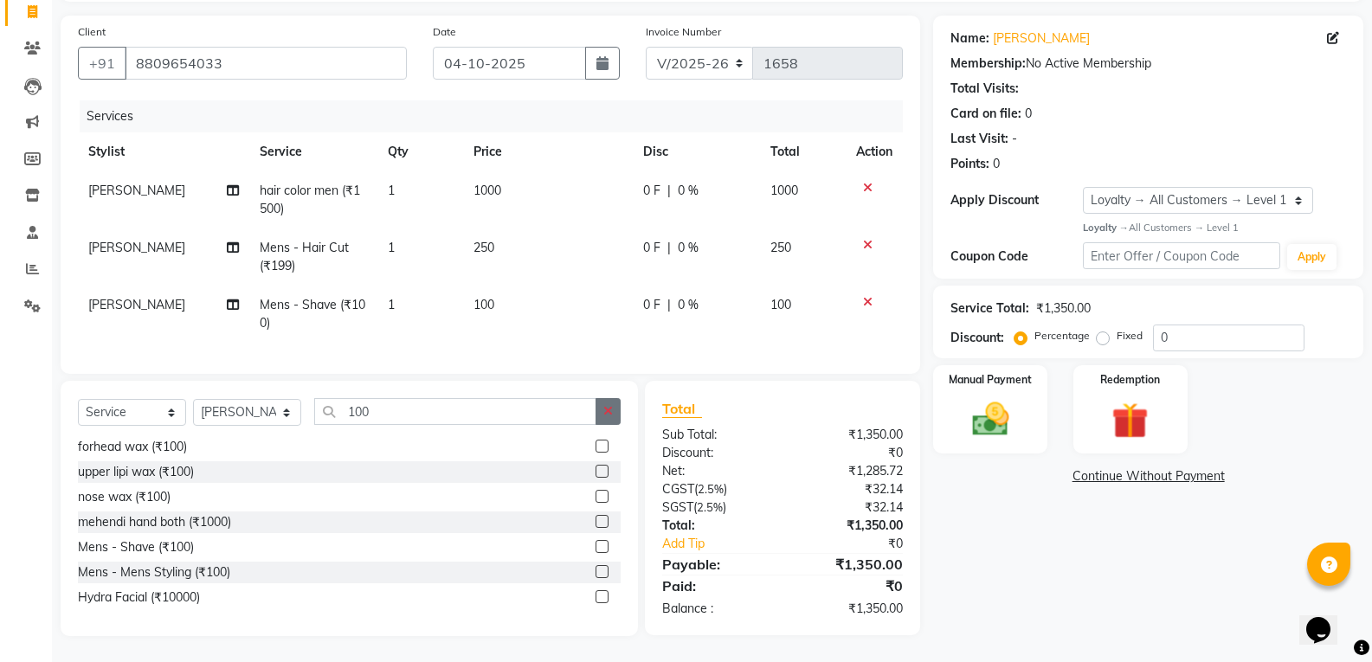
click at [612, 416] on icon "button" at bounding box center [608, 411] width 10 height 12
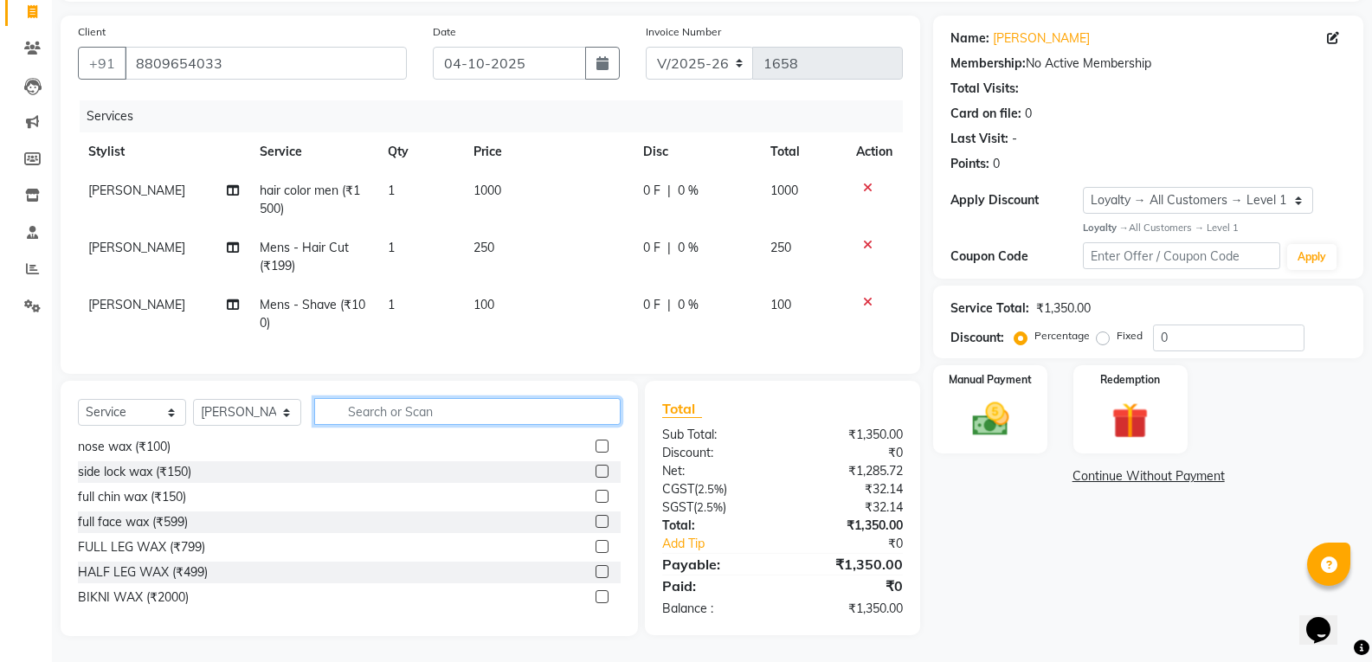
click at [561, 417] on input "text" at bounding box center [467, 411] width 306 height 27
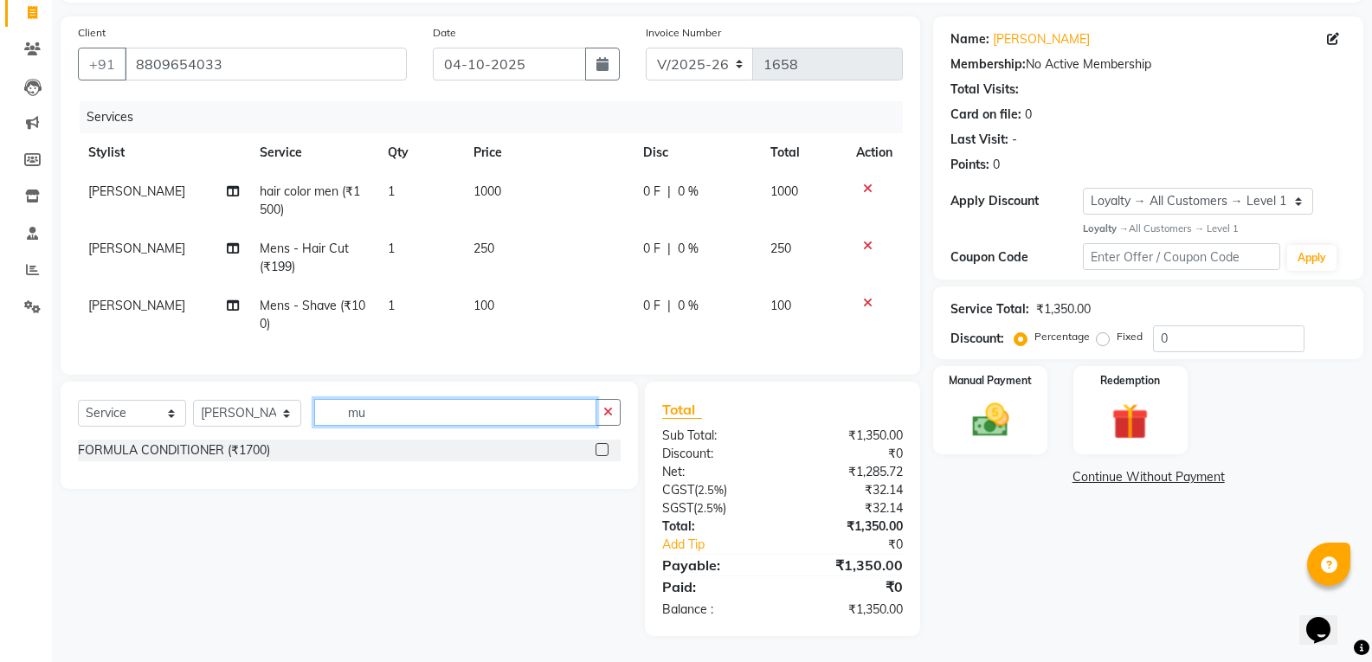
scroll to position [0, 0]
type input "m"
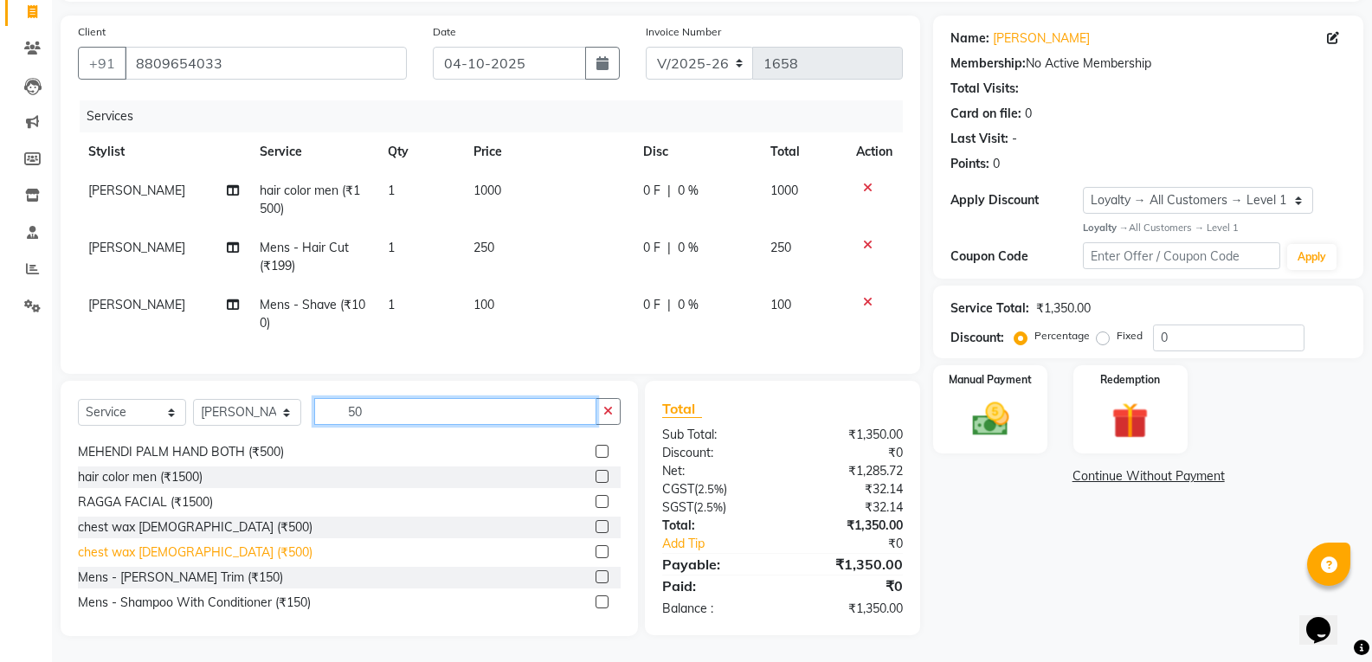
scroll to position [178, 0]
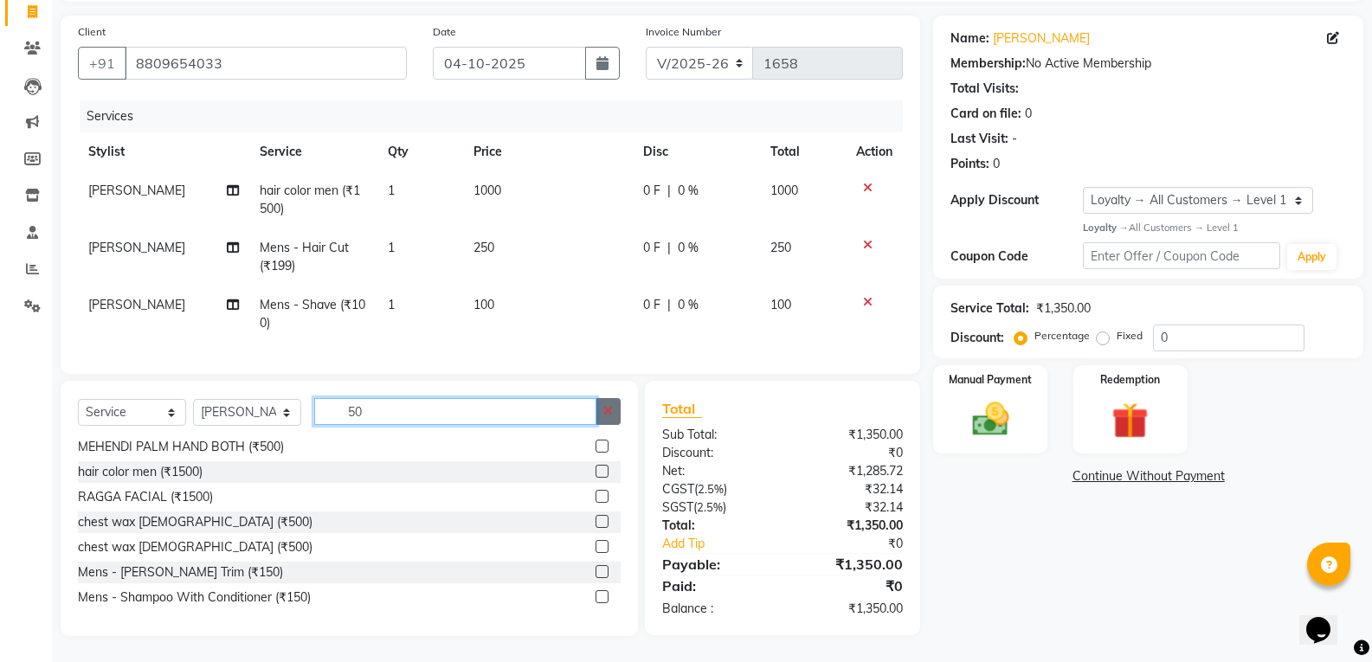
type input "50"
click at [604, 405] on icon "button" at bounding box center [608, 411] width 10 height 12
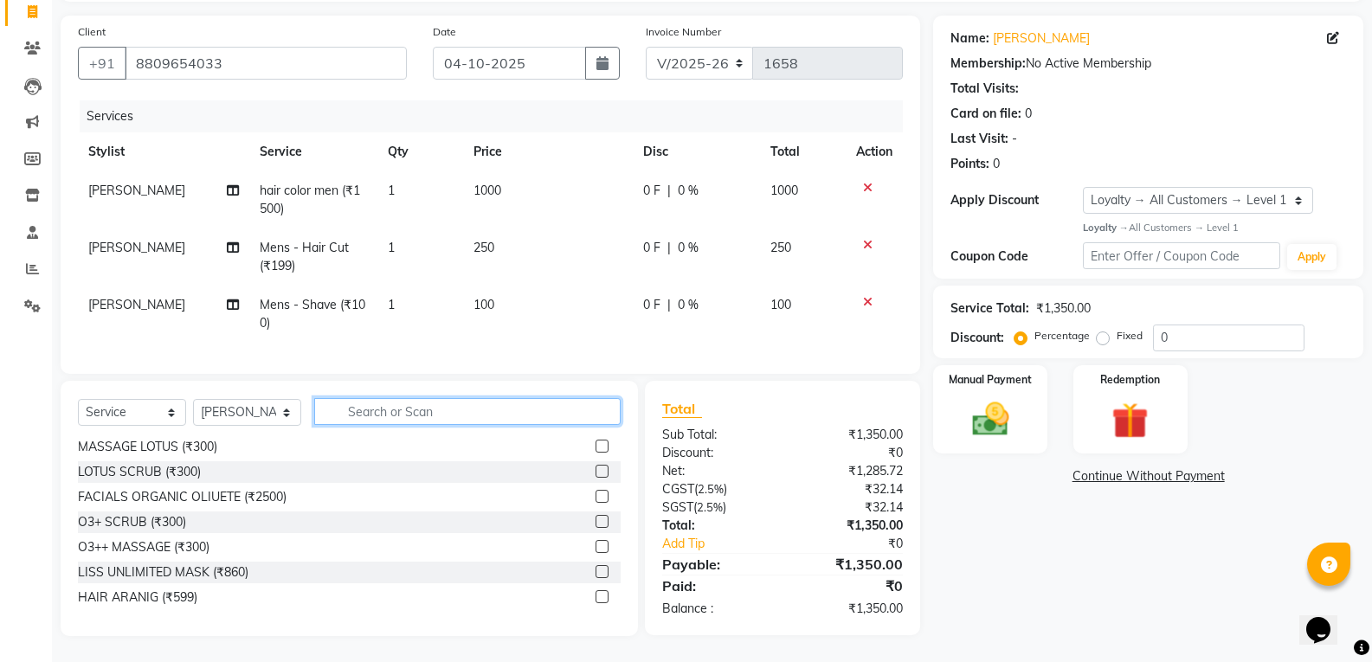
click at [512, 405] on input "text" at bounding box center [467, 411] width 306 height 27
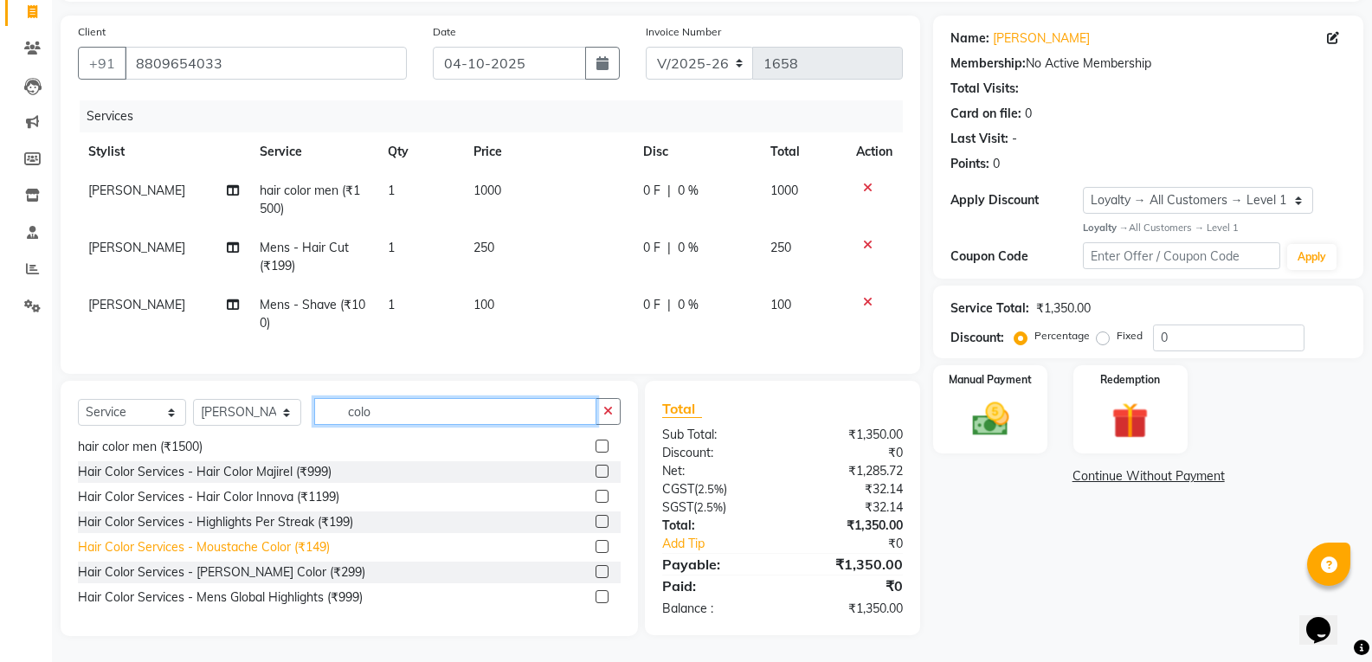
type input "colo"
click at [291, 551] on div "Hair Color Services - Moustache Color (₹149)" at bounding box center [204, 547] width 252 height 18
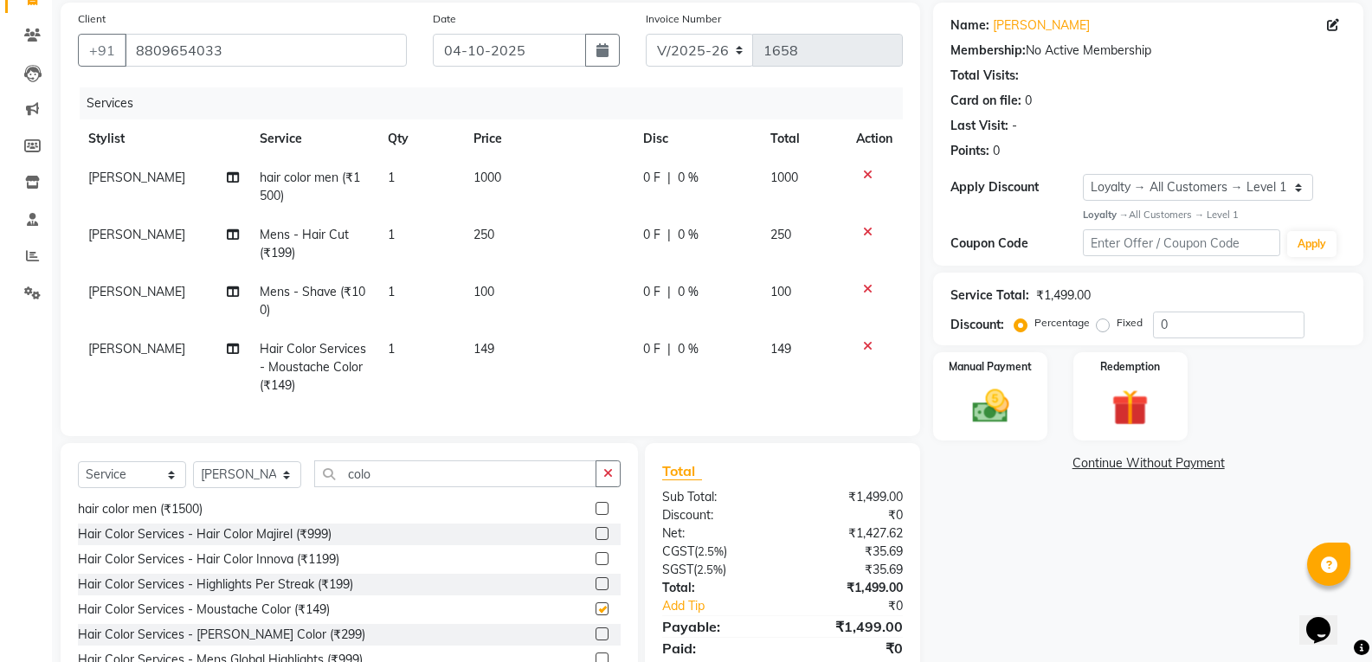
checkbox input "false"
click at [544, 359] on td "149" at bounding box center [548, 367] width 170 height 75
select select "85469"
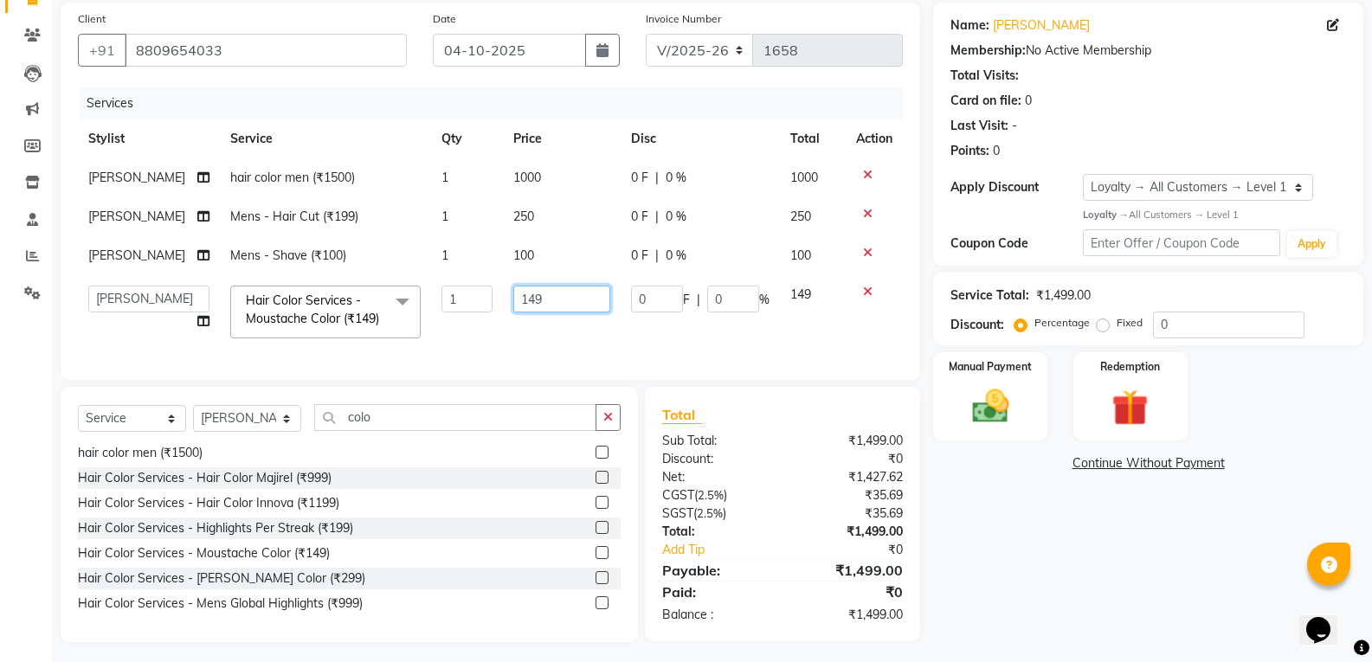
click at [562, 293] on input "149" at bounding box center [561, 299] width 97 height 27
type input "1"
type input "50"
click at [571, 349] on td "50" at bounding box center [562, 312] width 118 height 74
select select "85469"
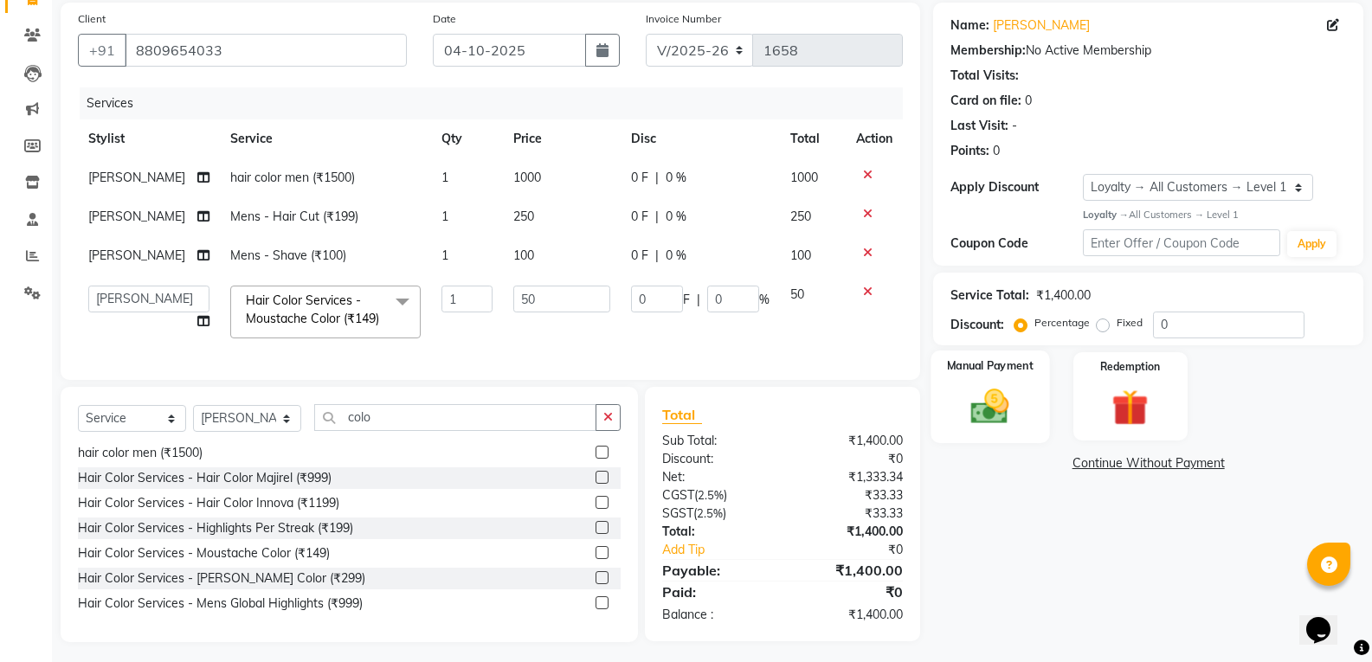
click at [1005, 403] on img at bounding box center [989, 406] width 61 height 44
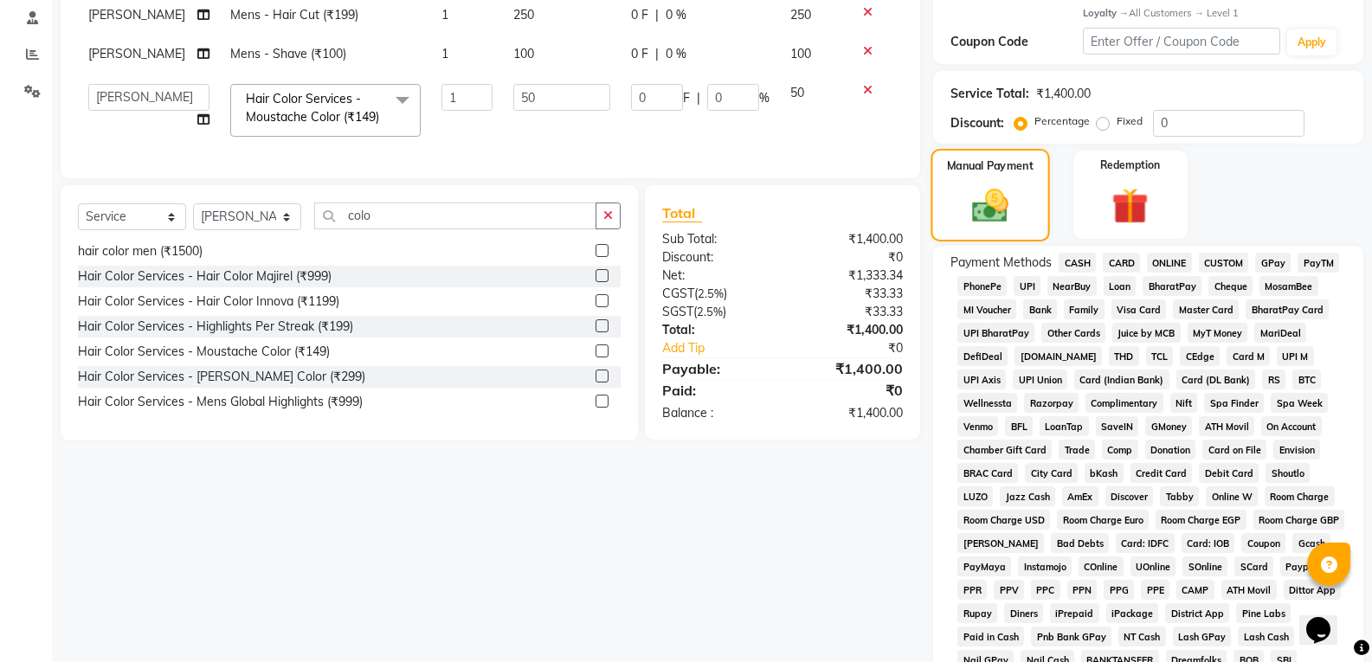
scroll to position [387, 0]
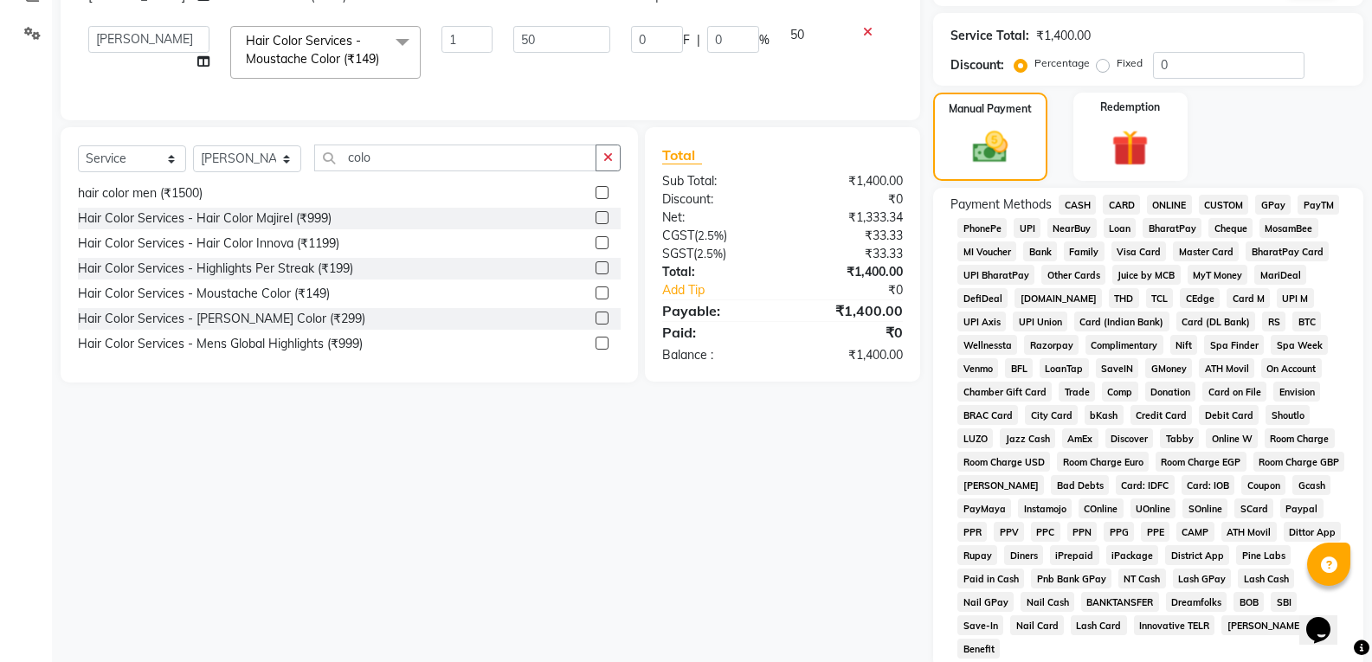
click at [1160, 198] on span "ONLINE" at bounding box center [1169, 205] width 45 height 20
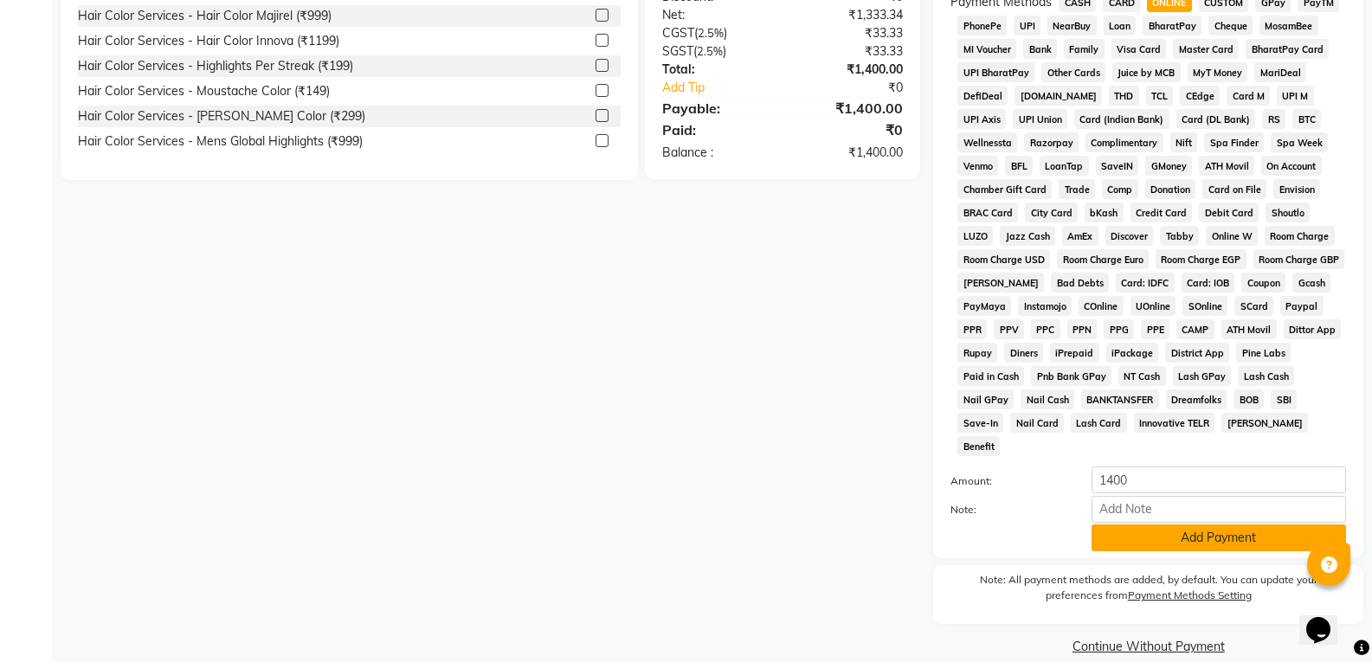
click at [1215, 525] on button "Add Payment" at bounding box center [1219, 538] width 255 height 27
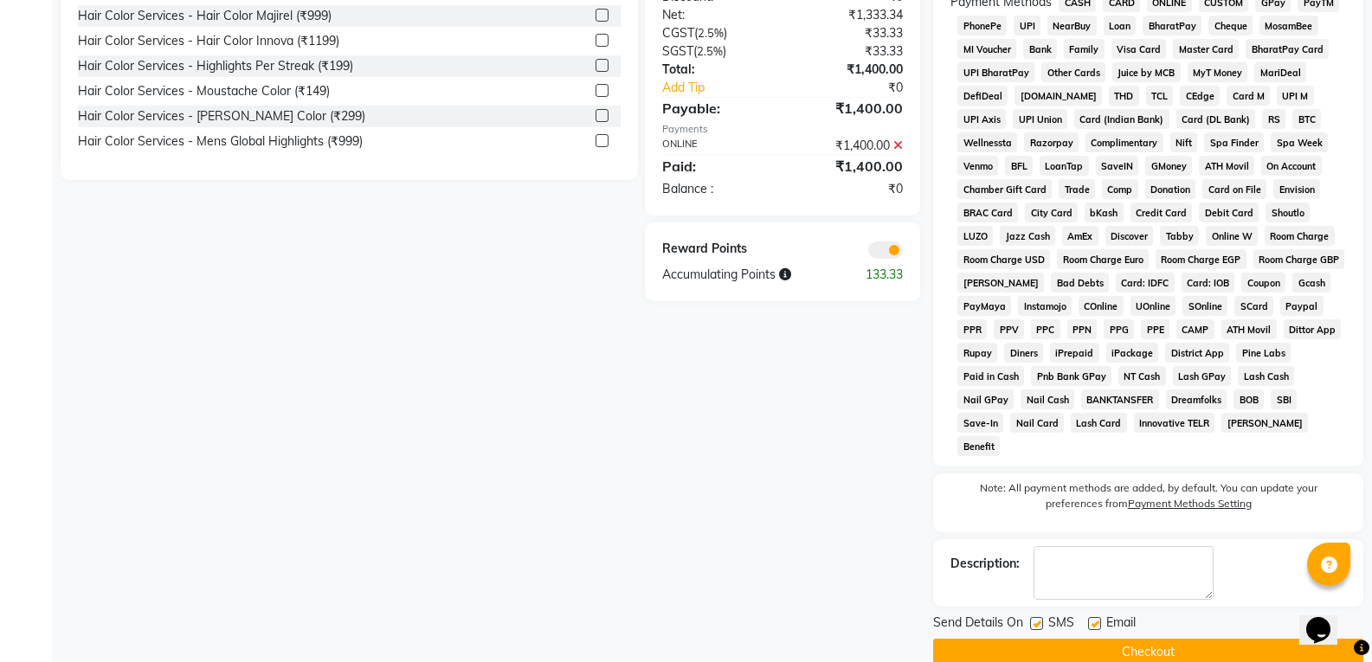
click at [1230, 639] on button "Checkout" at bounding box center [1148, 652] width 430 height 27
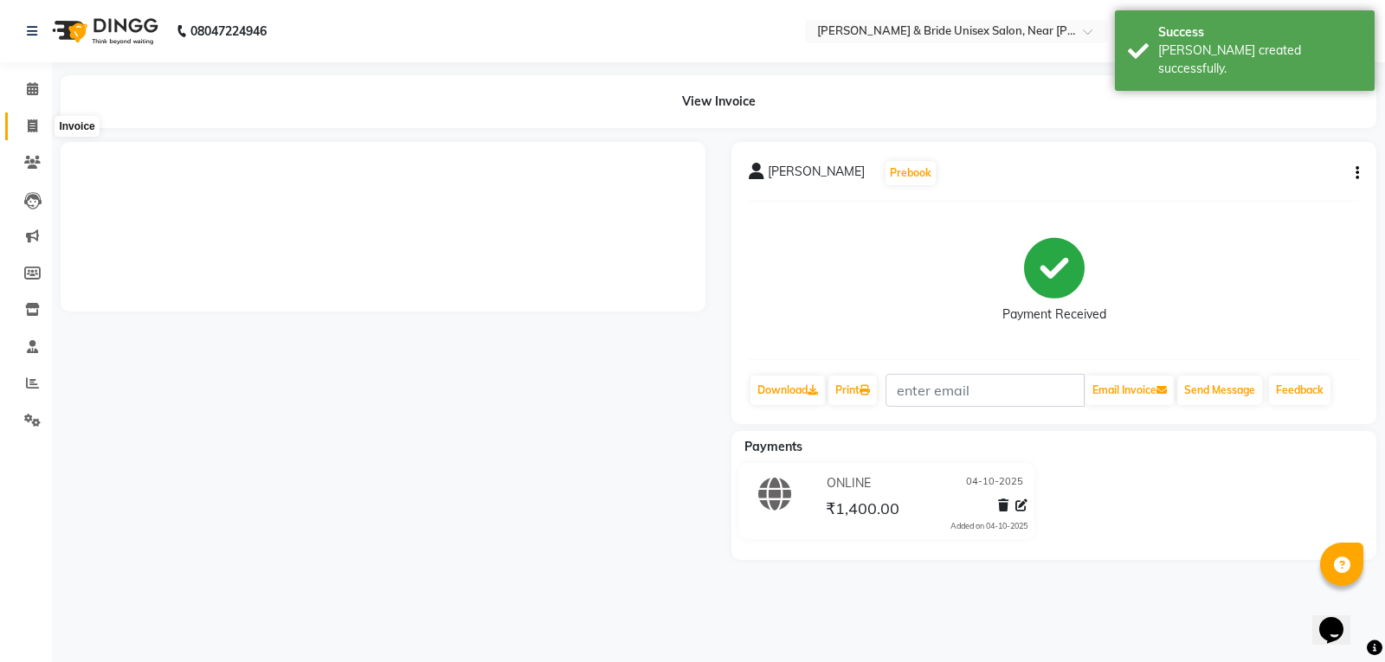
click at [28, 125] on icon at bounding box center [33, 125] width 10 height 13
select select "service"
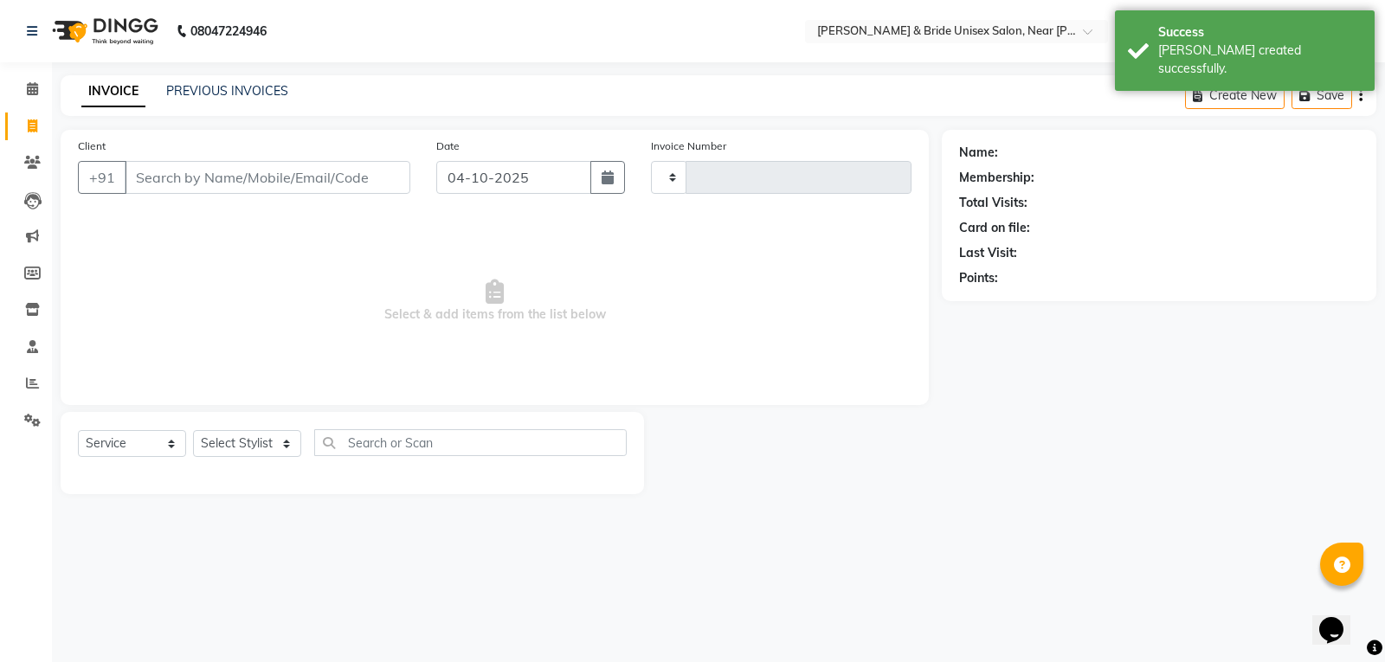
type input "1659"
select select "4118"
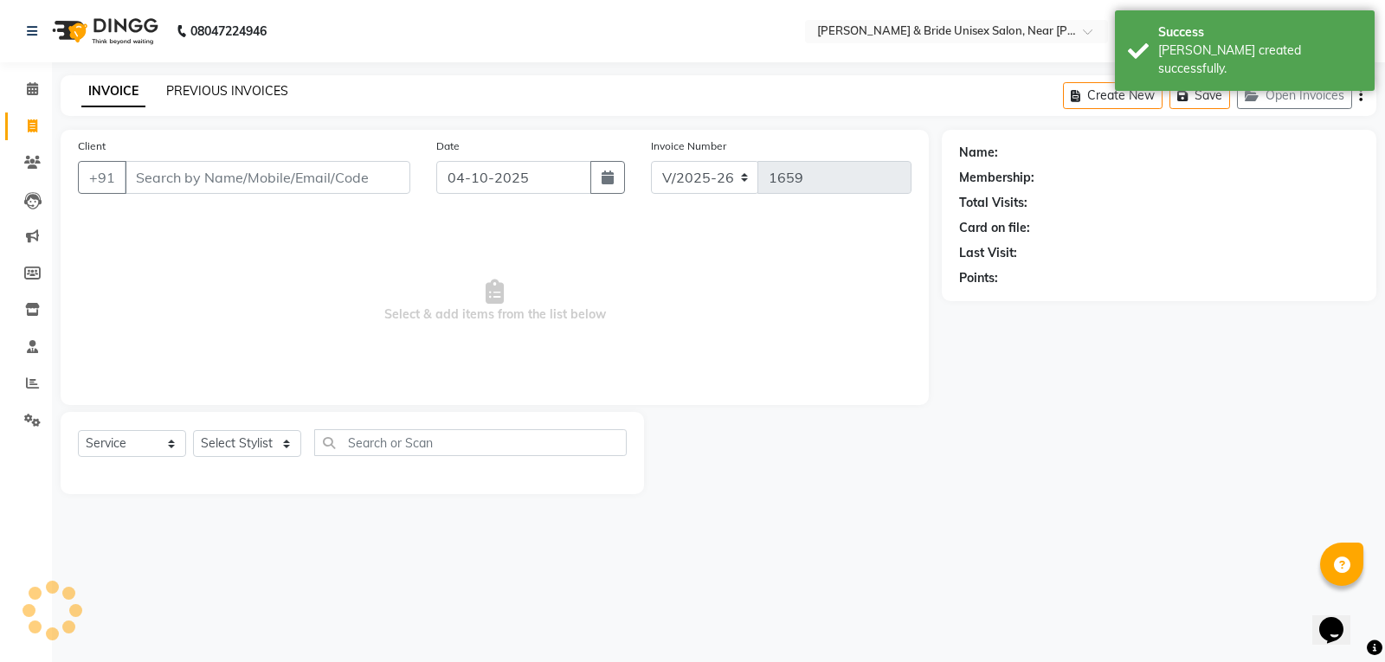
click at [226, 84] on link "PREVIOUS INVOICES" at bounding box center [227, 91] width 122 height 16
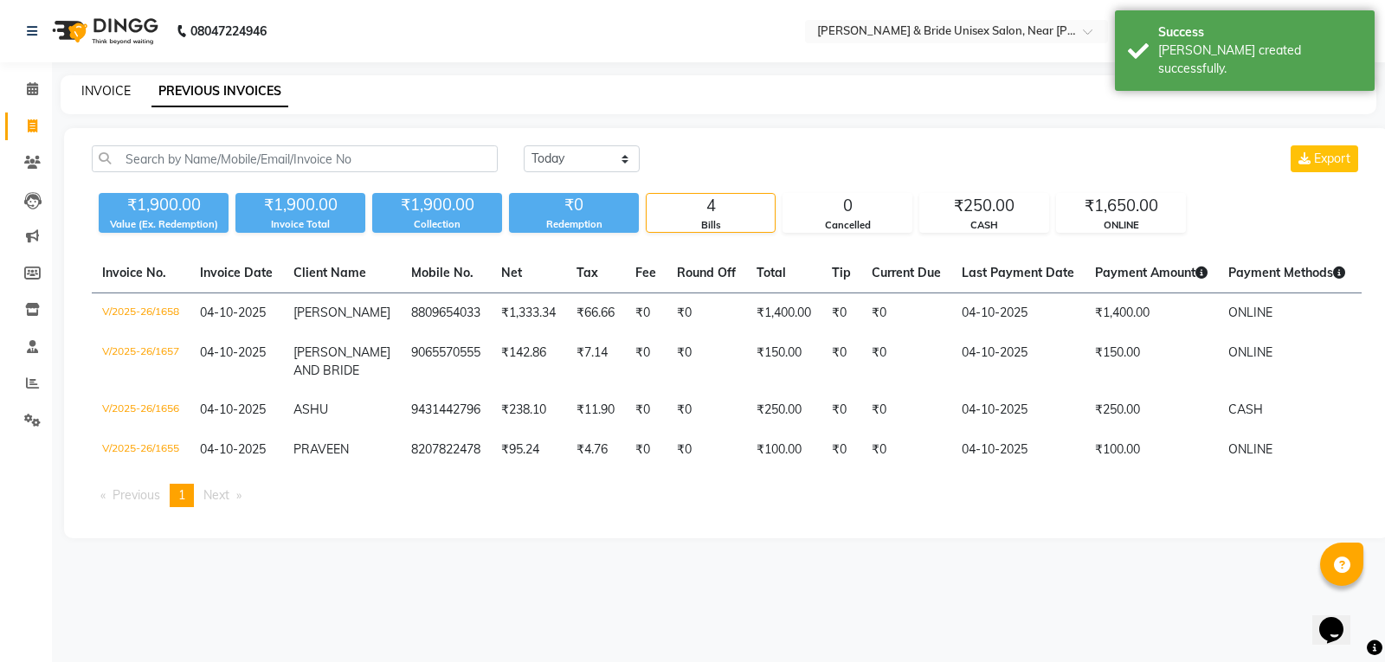
click at [86, 87] on link "INVOICE" at bounding box center [105, 91] width 49 height 16
select select "service"
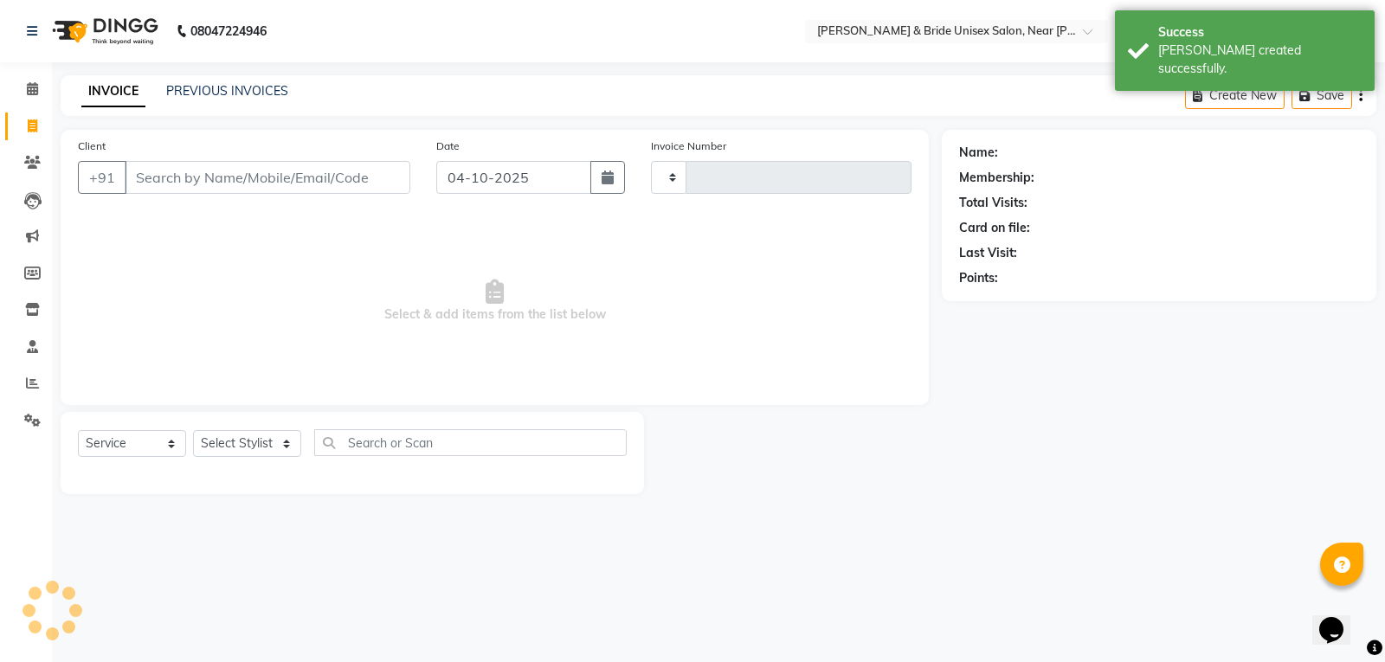
type input "1659"
select select "4118"
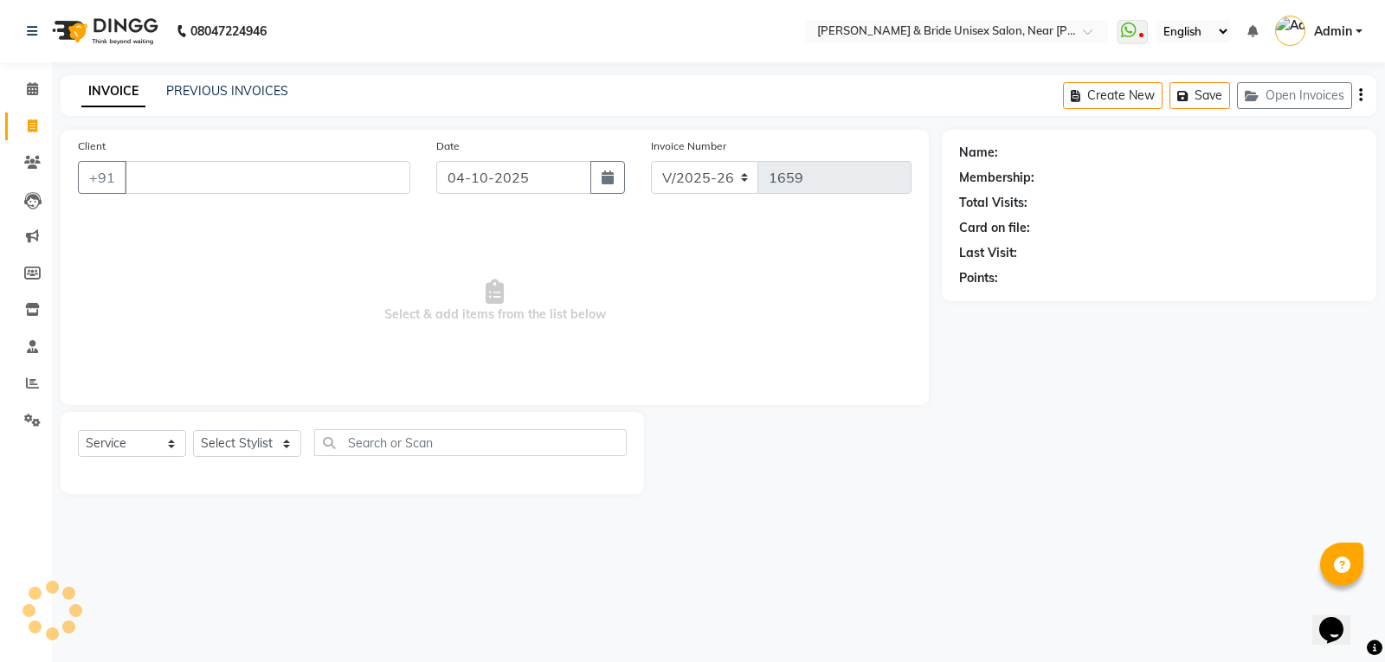
click at [155, 174] on input "Client" at bounding box center [268, 177] width 286 height 33
